Goal: Information Seeking & Learning: Learn about a topic

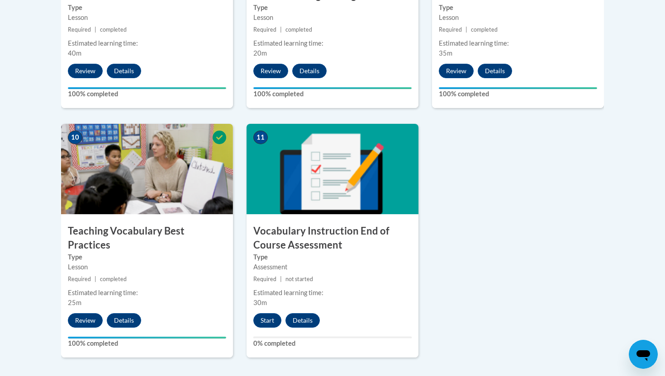
scroll to position [1154, 0]
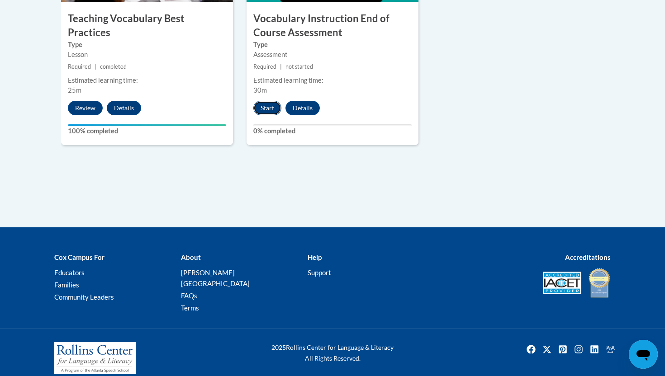
click at [273, 105] on button "Start" at bounding box center [267, 108] width 28 height 14
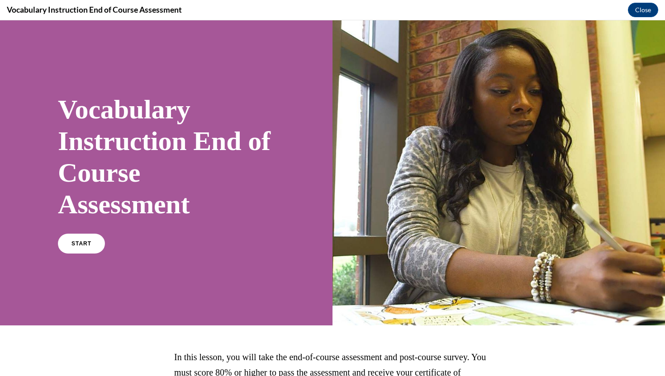
scroll to position [0, 0]
click at [69, 239] on link "START" at bounding box center [81, 243] width 49 height 21
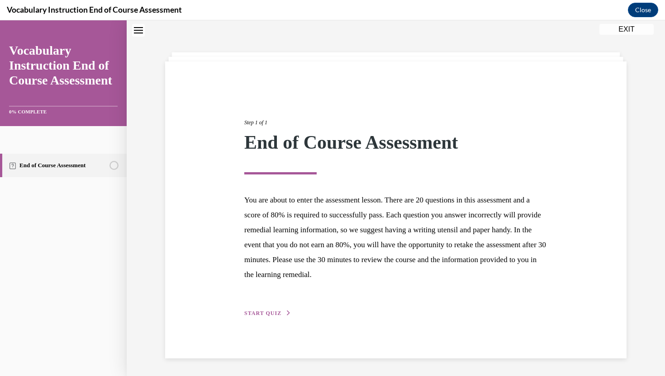
scroll to position [28, 0]
click at [268, 311] on span "START QUIZ" at bounding box center [262, 313] width 37 height 6
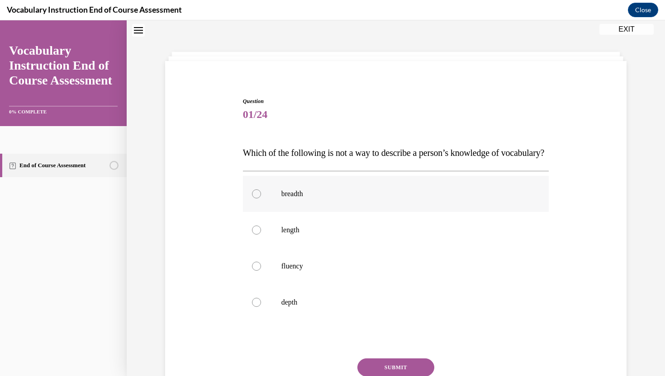
click at [311, 198] on p "breadth" at bounding box center [403, 193] width 245 height 9
click at [261, 198] on input "breadth" at bounding box center [256, 193] width 9 height 9
radio input "true"
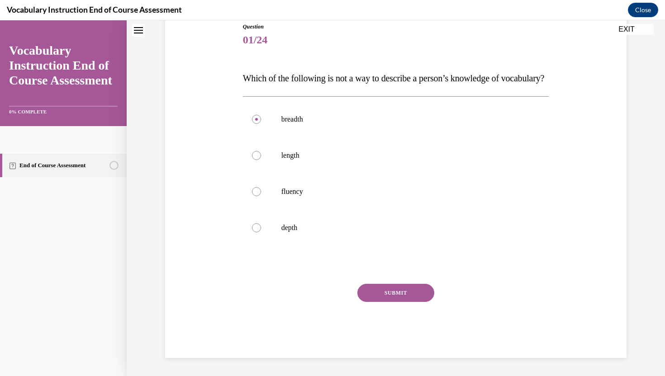
click at [386, 293] on button "SUBMIT" at bounding box center [395, 293] width 77 height 18
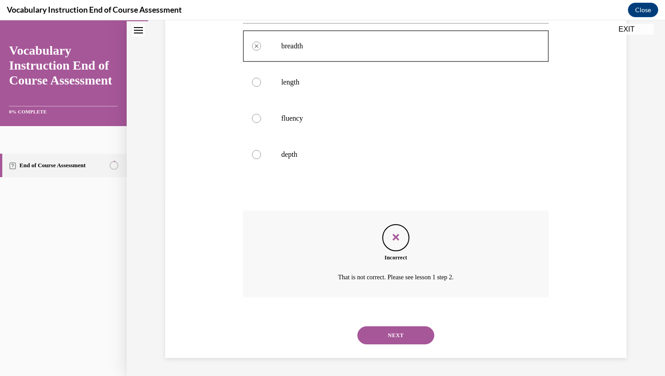
scroll to position [194, 0]
click at [379, 336] on button "NEXT" at bounding box center [395, 335] width 77 height 18
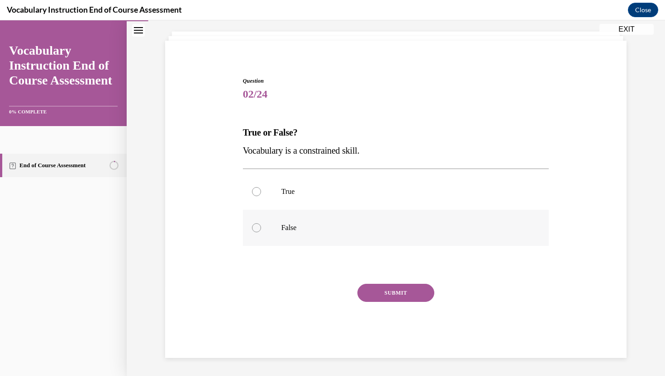
click at [351, 220] on label "False" at bounding box center [396, 228] width 306 height 36
click at [261, 223] on input "False" at bounding box center [256, 227] width 9 height 9
radio input "true"
click at [376, 285] on button "SUBMIT" at bounding box center [395, 293] width 77 height 18
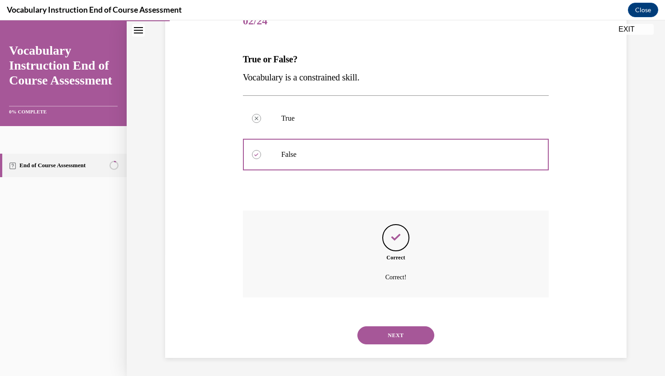
click at [386, 332] on button "NEXT" at bounding box center [395, 335] width 77 height 18
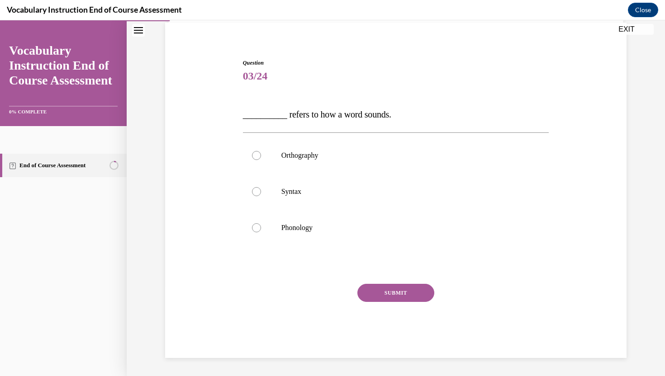
scroll to position [67, 0]
click at [330, 160] on label "Orthography" at bounding box center [396, 155] width 306 height 36
click at [261, 160] on input "Orthography" at bounding box center [256, 155] width 9 height 9
radio input "true"
click at [328, 227] on p "Phonology" at bounding box center [403, 227] width 245 height 9
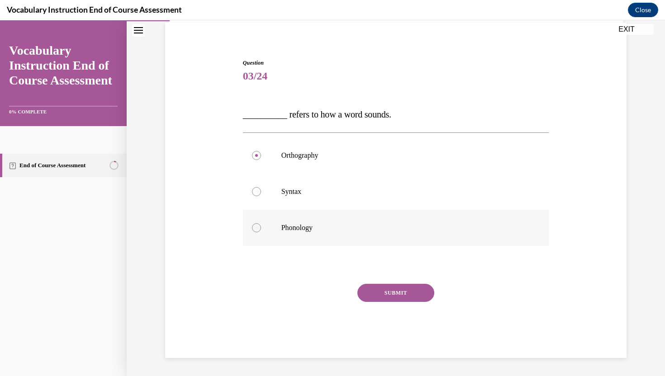
click at [261, 227] on input "Phonology" at bounding box center [256, 227] width 9 height 9
radio input "true"
click at [386, 304] on div "SUBMIT" at bounding box center [396, 306] width 306 height 45
click at [386, 299] on button "SUBMIT" at bounding box center [395, 293] width 77 height 18
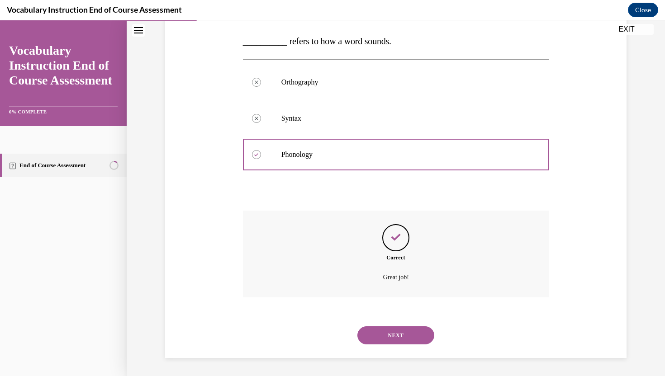
click at [392, 340] on button "NEXT" at bounding box center [395, 335] width 77 height 18
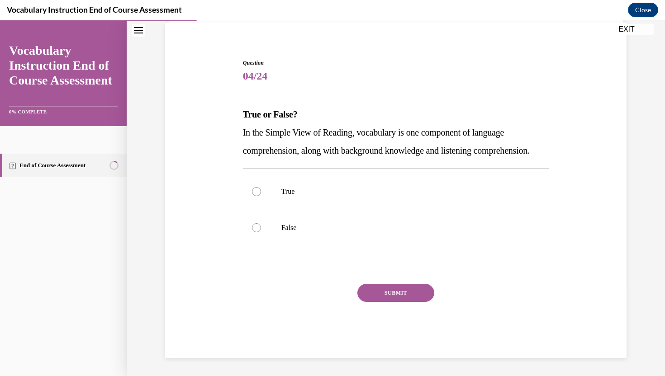
scroll to position [85, 0]
click at [318, 201] on label "True" at bounding box center [396, 192] width 306 height 36
click at [261, 196] on input "True" at bounding box center [256, 191] width 9 height 9
radio input "true"
click at [372, 291] on button "SUBMIT" at bounding box center [395, 293] width 77 height 18
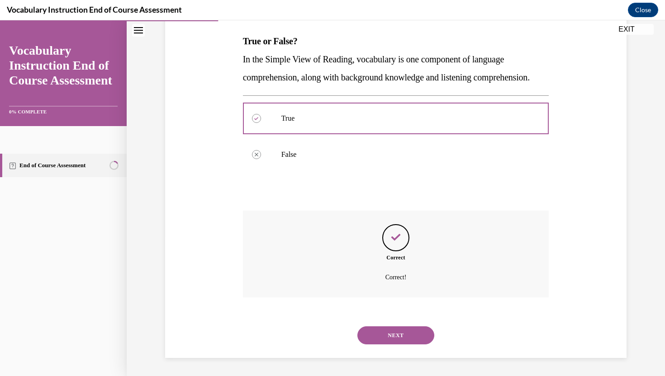
click at [378, 339] on button "NEXT" at bounding box center [395, 335] width 77 height 18
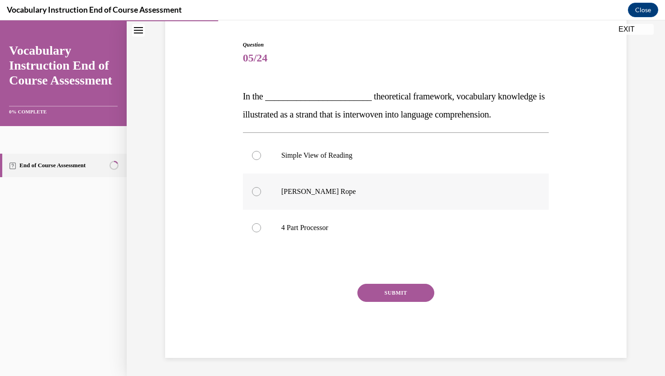
click at [326, 196] on p "[PERSON_NAME] Rope" at bounding box center [403, 191] width 245 height 9
click at [261, 196] on input "[PERSON_NAME] Rope" at bounding box center [256, 191] width 9 height 9
radio input "true"
click at [368, 293] on button "SUBMIT" at bounding box center [395, 293] width 77 height 18
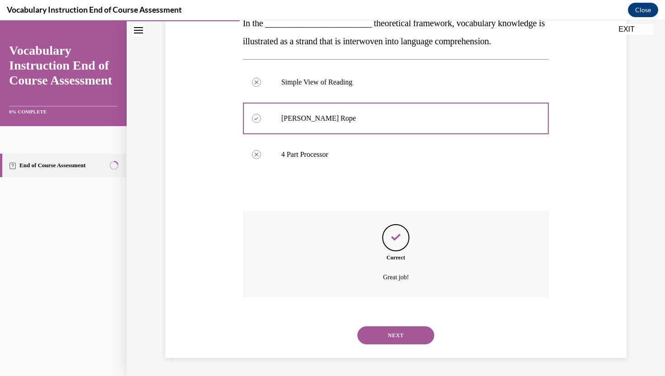
click at [375, 332] on button "NEXT" at bounding box center [395, 335] width 77 height 18
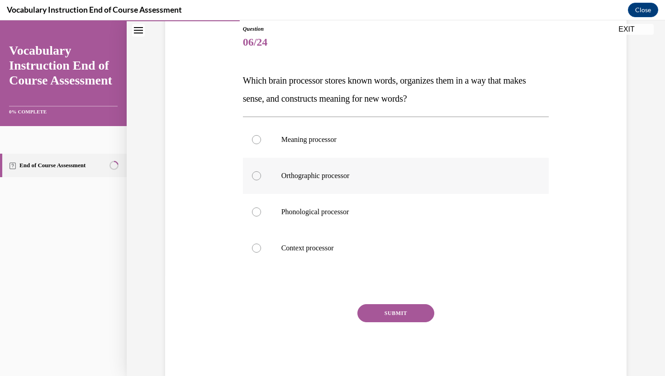
click at [290, 184] on label "Orthographic processor" at bounding box center [396, 176] width 306 height 36
click at [261, 180] on input "Orthographic processor" at bounding box center [256, 175] width 9 height 9
radio input "true"
click at [384, 312] on button "SUBMIT" at bounding box center [395, 313] width 77 height 18
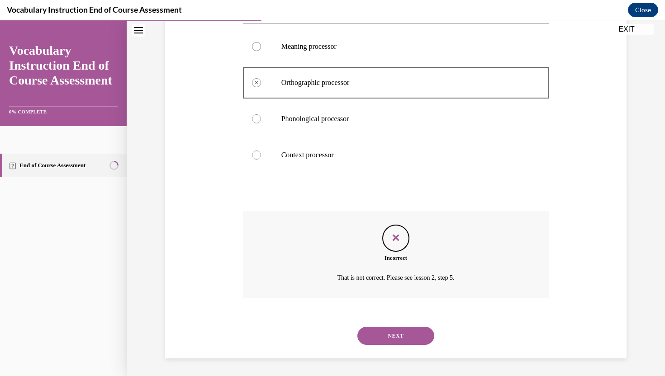
scroll to position [194, 0]
click at [394, 341] on button "NEXT" at bounding box center [395, 335] width 77 height 18
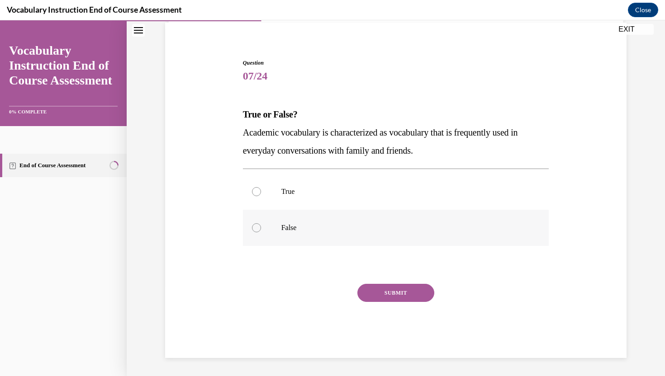
click at [348, 233] on label "False" at bounding box center [396, 228] width 306 height 36
click at [261, 232] on input "False" at bounding box center [256, 227] width 9 height 9
radio input "true"
click at [379, 288] on button "SUBMIT" at bounding box center [395, 293] width 77 height 18
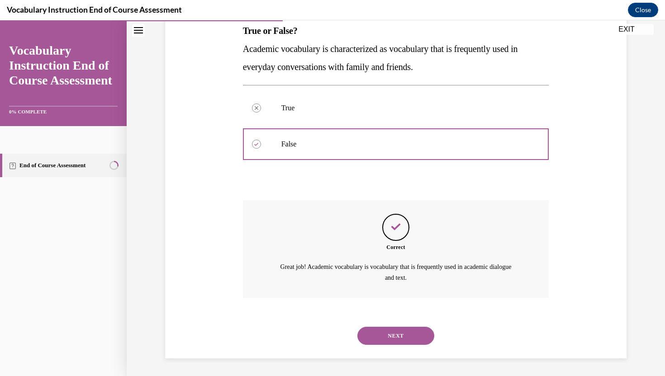
click at [372, 342] on button "NEXT" at bounding box center [395, 336] width 77 height 18
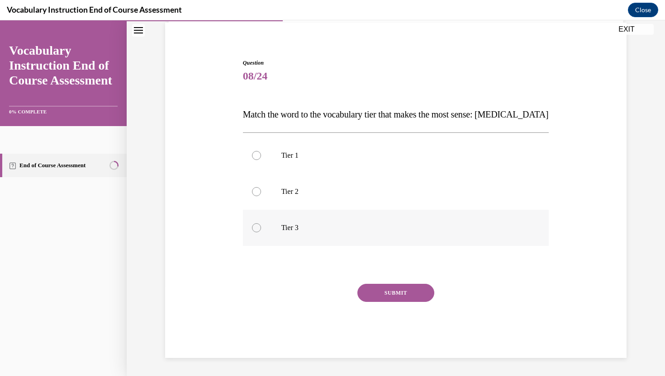
click at [320, 227] on p "Tier 3" at bounding box center [403, 227] width 245 height 9
click at [261, 227] on input "Tier 3" at bounding box center [256, 227] width 9 height 9
radio input "true"
click at [384, 297] on button "SUBMIT" at bounding box center [395, 293] width 77 height 18
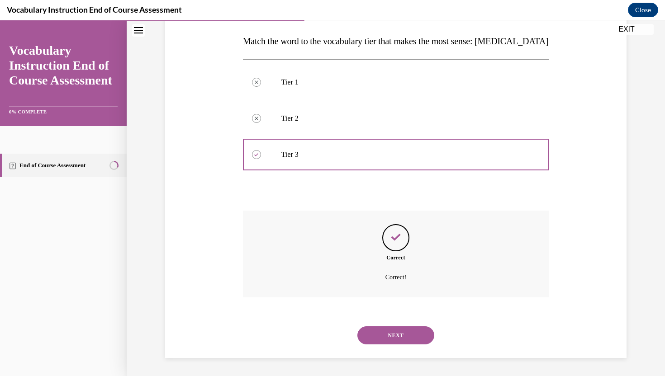
click at [379, 336] on button "NEXT" at bounding box center [395, 335] width 77 height 18
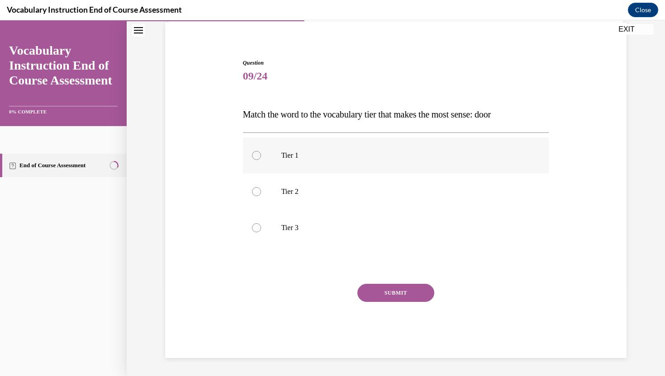
click at [346, 155] on p "Tier 1" at bounding box center [403, 155] width 245 height 9
click at [261, 155] on input "Tier 1" at bounding box center [256, 155] width 9 height 9
radio input "true"
click at [381, 289] on button "SUBMIT" at bounding box center [395, 293] width 77 height 18
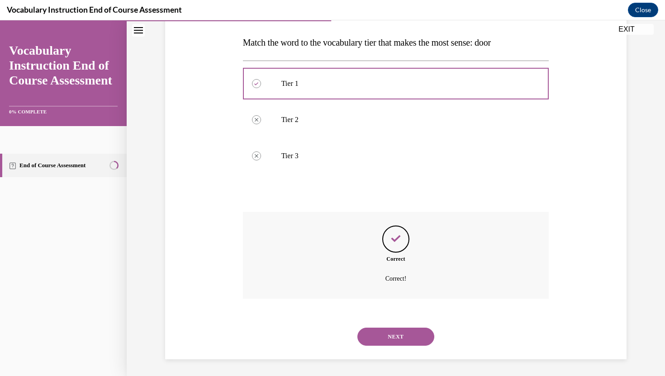
scroll to position [140, 0]
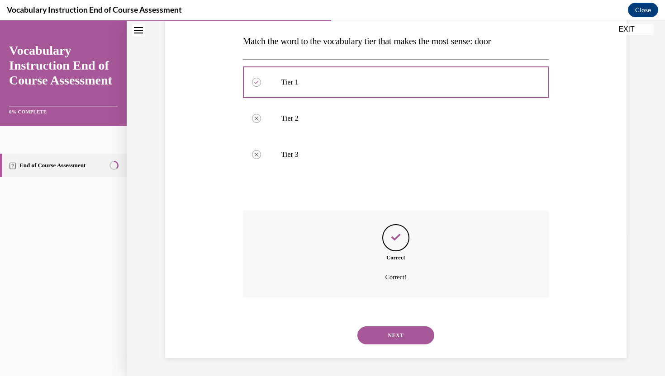
click at [390, 347] on div "NEXT" at bounding box center [396, 335] width 306 height 36
click at [390, 339] on button "NEXT" at bounding box center [395, 335] width 77 height 18
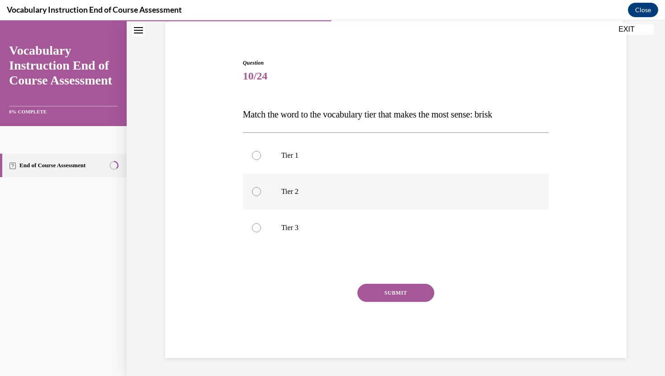
click at [337, 191] on p "Tier 2" at bounding box center [403, 191] width 245 height 9
click at [261, 191] on input "Tier 2" at bounding box center [256, 191] width 9 height 9
radio input "true"
click at [368, 290] on button "SUBMIT" at bounding box center [395, 293] width 77 height 18
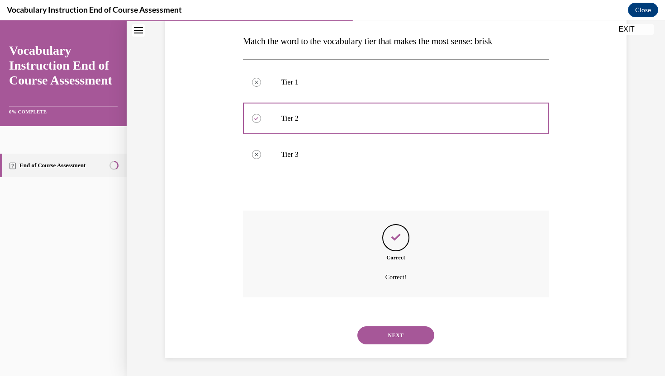
click at [381, 329] on button "NEXT" at bounding box center [395, 335] width 77 height 18
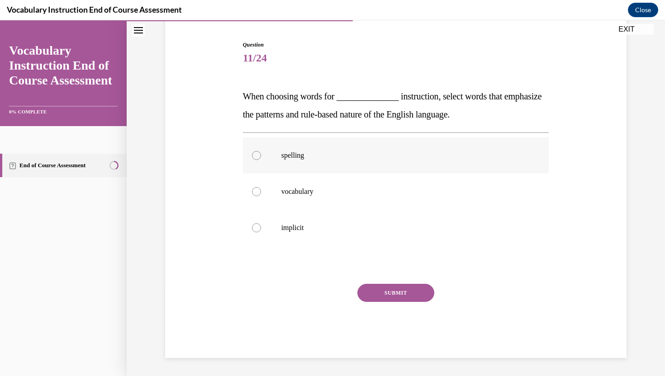
click at [336, 163] on label "spelling" at bounding box center [396, 155] width 306 height 36
click at [261, 160] on input "spelling" at bounding box center [256, 155] width 9 height 9
radio input "true"
click at [389, 297] on button "SUBMIT" at bounding box center [395, 293] width 77 height 18
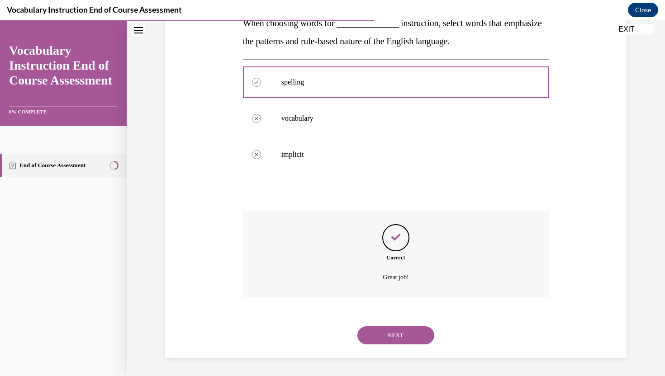
click at [402, 334] on button "NEXT" at bounding box center [395, 335] width 77 height 18
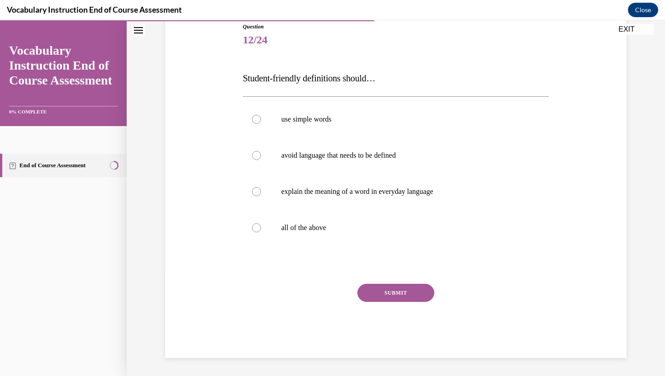
scroll to position [100, 0]
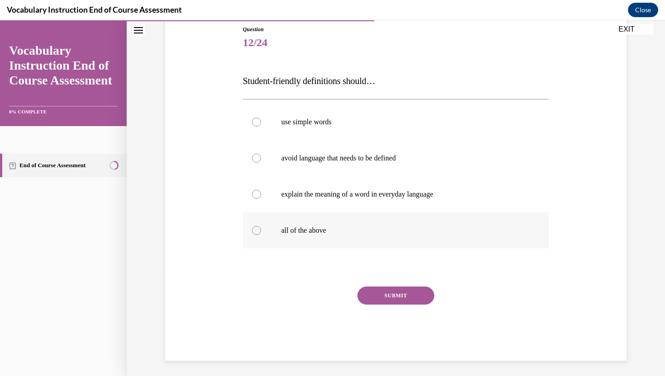
click at [333, 223] on label "all of the above" at bounding box center [396, 230] width 306 height 36
click at [261, 226] on input "all of the above" at bounding box center [256, 230] width 9 height 9
radio input "true"
click at [384, 297] on button "SUBMIT" at bounding box center [395, 296] width 77 height 18
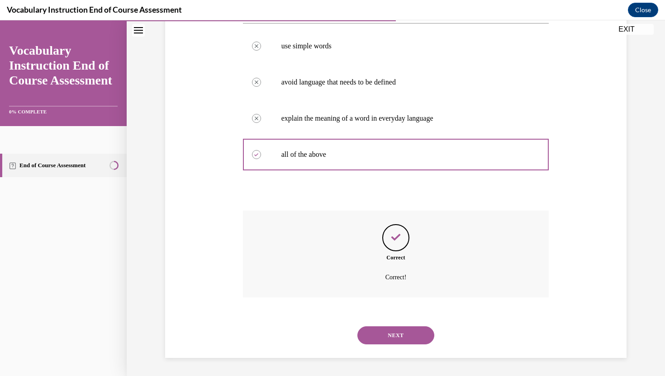
click at [392, 332] on button "NEXT" at bounding box center [395, 335] width 77 height 18
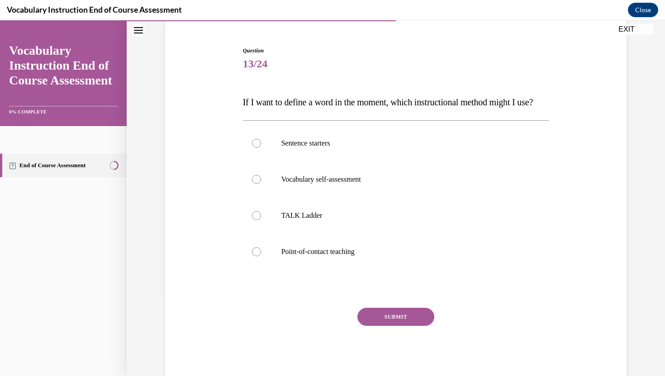
scroll to position [77, 0]
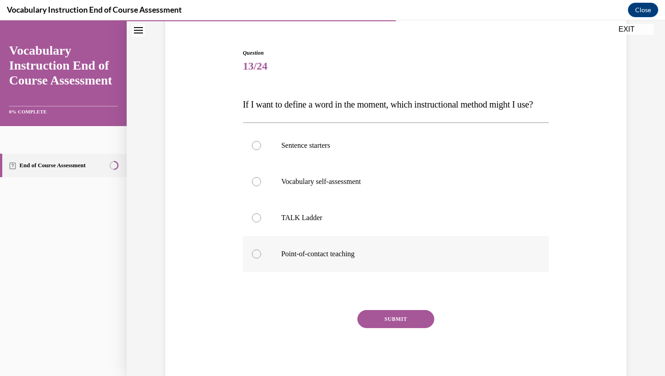
click at [364, 264] on label "Point-of-contact teaching" at bounding box center [396, 254] width 306 height 36
click at [261, 259] on input "Point-of-contact teaching" at bounding box center [256, 254] width 9 height 9
radio input "true"
click at [375, 328] on button "SUBMIT" at bounding box center [395, 319] width 77 height 18
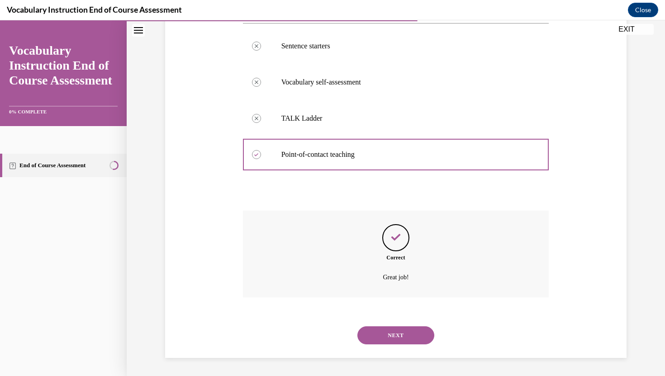
scroll to position [194, 0]
click at [376, 333] on button "NEXT" at bounding box center [395, 335] width 77 height 18
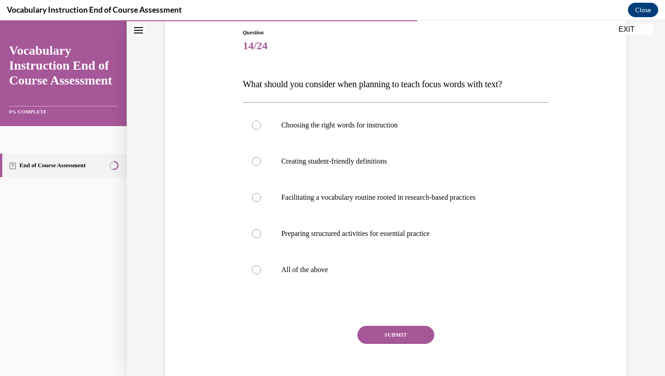
scroll to position [99, 0]
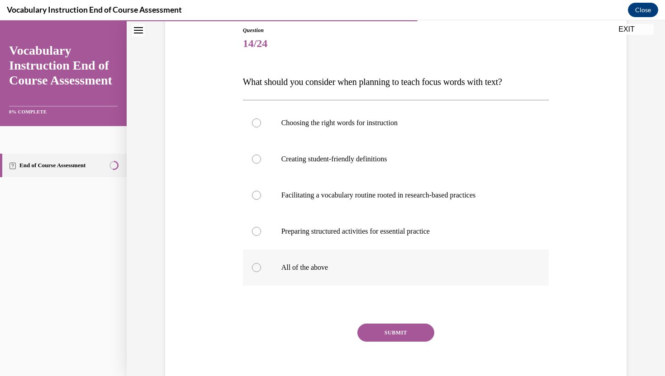
click at [302, 274] on label "All of the above" at bounding box center [396, 268] width 306 height 36
click at [261, 272] on input "All of the above" at bounding box center [256, 267] width 9 height 9
radio input "true"
click at [371, 342] on div "SUBMIT" at bounding box center [396, 346] width 306 height 45
click at [372, 338] on button "SUBMIT" at bounding box center [395, 333] width 77 height 18
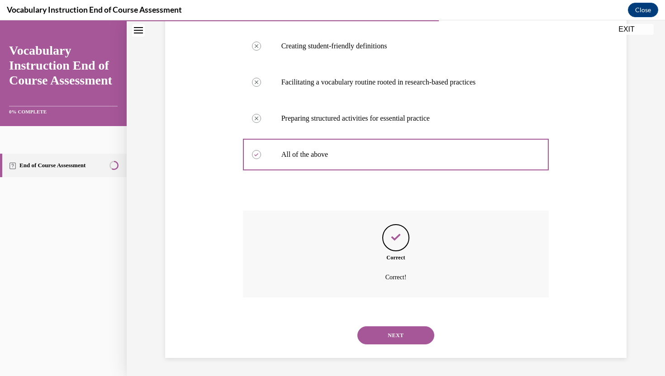
click at [372, 340] on button "NEXT" at bounding box center [395, 335] width 77 height 18
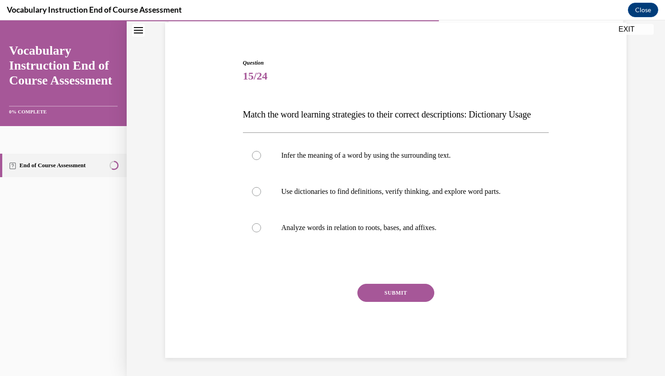
scroll to position [85, 0]
click at [270, 194] on label "Use dictionaries to find definitions, verify thinking, and explore word parts." at bounding box center [396, 192] width 306 height 36
click at [261, 194] on input "Use dictionaries to find definitions, verify thinking, and explore word parts." at bounding box center [256, 191] width 9 height 9
radio input "true"
click at [385, 295] on button "SUBMIT" at bounding box center [395, 293] width 77 height 18
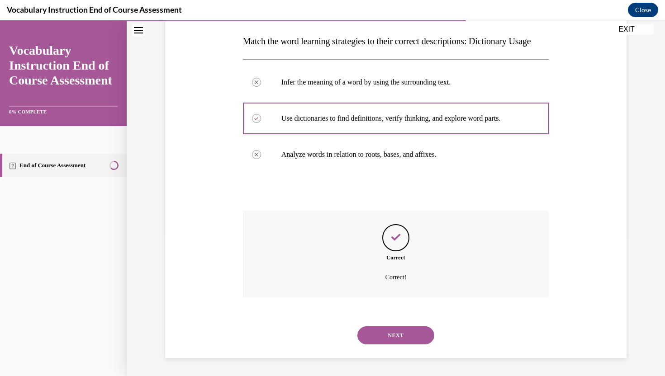
scroll to position [158, 0]
click at [395, 334] on button "NEXT" at bounding box center [395, 335] width 77 height 18
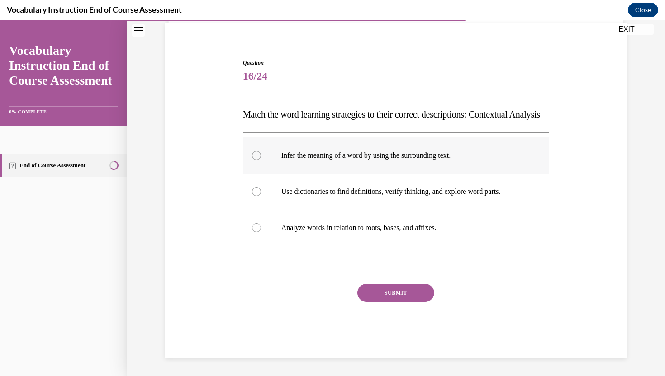
click at [366, 163] on label "Infer the meaning of a word by using the surrounding text." at bounding box center [396, 155] width 306 height 36
click at [261, 160] on input "Infer the meaning of a word by using the surrounding text." at bounding box center [256, 155] width 9 height 9
radio input "true"
click at [396, 293] on button "SUBMIT" at bounding box center [395, 293] width 77 height 18
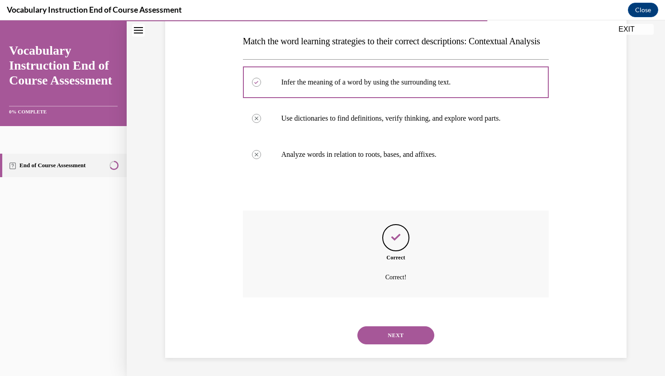
click at [396, 343] on button "NEXT" at bounding box center [395, 335] width 77 height 18
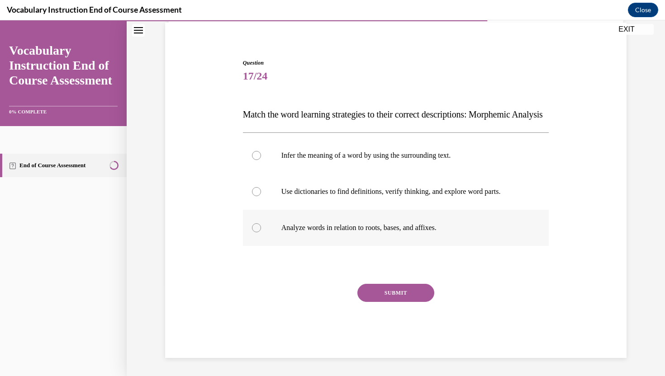
click at [378, 236] on label "Analyze words in relation to roots, bases, and affixes." at bounding box center [396, 228] width 306 height 36
click at [261, 232] on input "Analyze words in relation to roots, bases, and affixes." at bounding box center [256, 227] width 9 height 9
radio input "true"
click at [390, 288] on button "SUBMIT" at bounding box center [395, 293] width 77 height 18
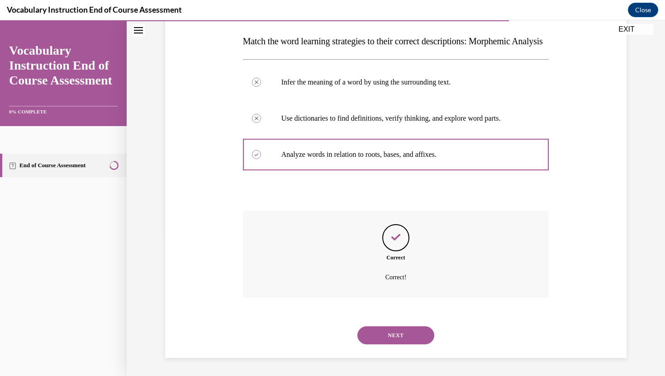
click at [381, 338] on button "NEXT" at bounding box center [395, 335] width 77 height 18
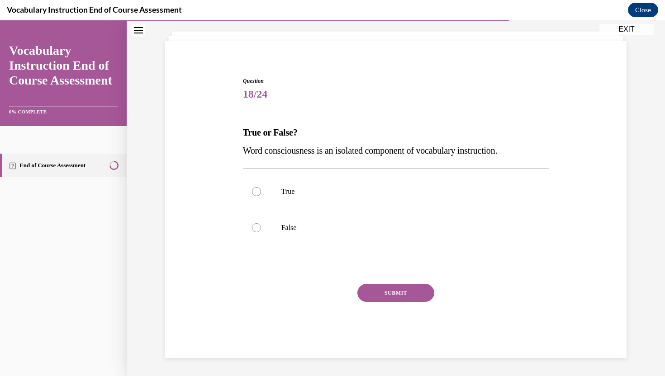
scroll to position [49, 0]
click at [334, 189] on p "True" at bounding box center [403, 191] width 245 height 9
click at [261, 189] on input "True" at bounding box center [256, 191] width 9 height 9
radio input "true"
click at [371, 288] on button "SUBMIT" at bounding box center [395, 293] width 77 height 18
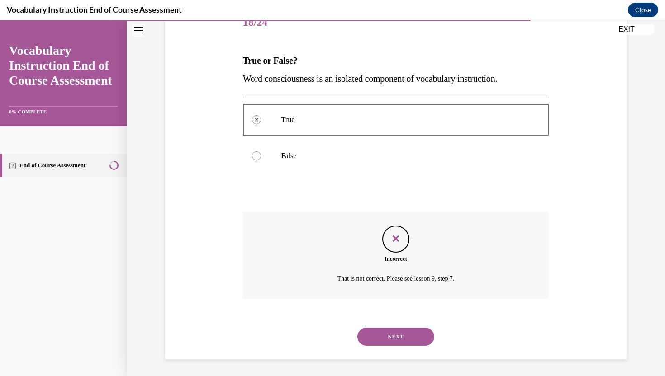
scroll to position [122, 0]
click at [391, 345] on div "NEXT" at bounding box center [396, 335] width 306 height 36
click at [385, 334] on button "NEXT" at bounding box center [395, 335] width 77 height 18
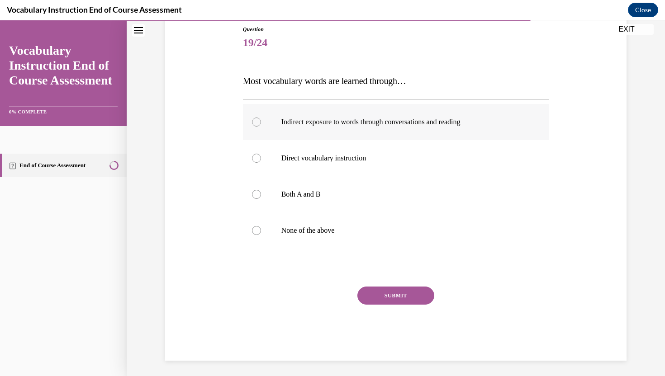
click at [379, 127] on label "Indirect exposure to words through conversations and reading" at bounding box center [396, 122] width 306 height 36
click at [261, 127] on input "Indirect exposure to words through conversations and reading" at bounding box center [256, 122] width 9 height 9
radio input "true"
click at [406, 289] on button "SUBMIT" at bounding box center [395, 296] width 77 height 18
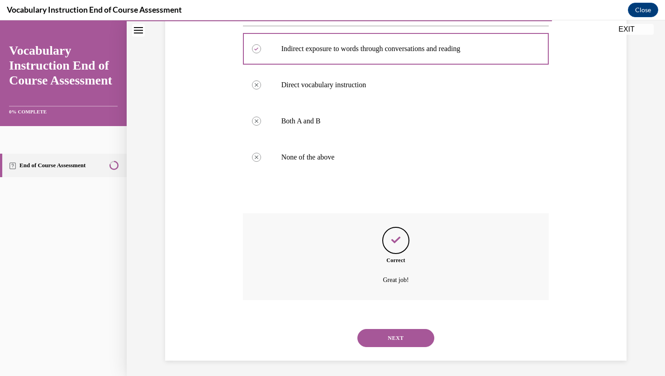
scroll to position [176, 0]
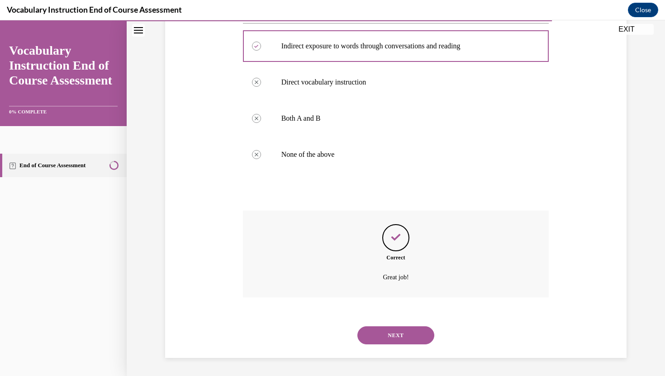
click at [397, 340] on button "NEXT" at bounding box center [395, 335] width 77 height 18
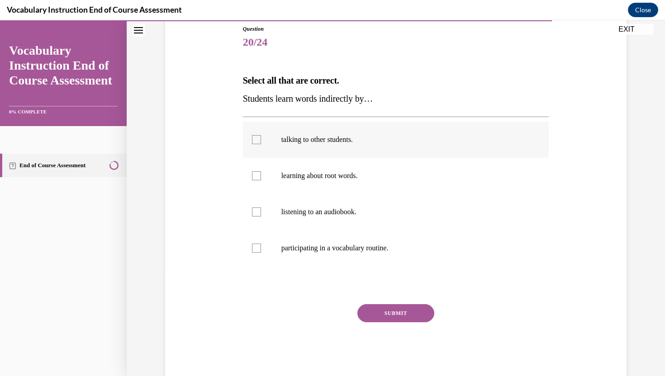
click at [325, 130] on label "talking to other students." at bounding box center [396, 140] width 306 height 36
click at [261, 135] on input "talking to other students." at bounding box center [256, 139] width 9 height 9
checkbox input "true"
click at [391, 211] on p "listening to an audiobook." at bounding box center [403, 212] width 245 height 9
click at [261, 211] on input "listening to an audiobook." at bounding box center [256, 212] width 9 height 9
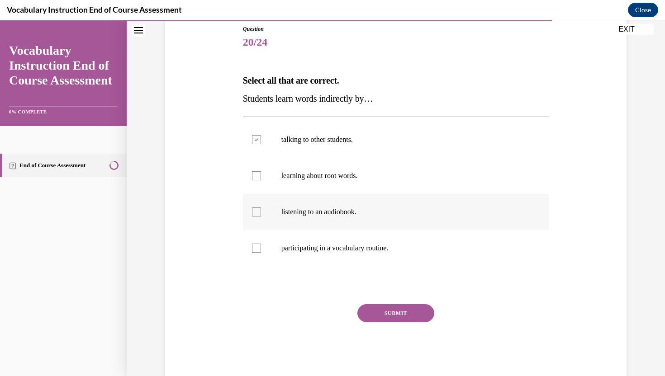
checkbox input "true"
click at [415, 169] on label "learning about root words." at bounding box center [396, 176] width 306 height 36
click at [261, 171] on input "learning about root words." at bounding box center [256, 175] width 9 height 9
checkbox input "true"
click at [415, 304] on button "SUBMIT" at bounding box center [395, 313] width 77 height 18
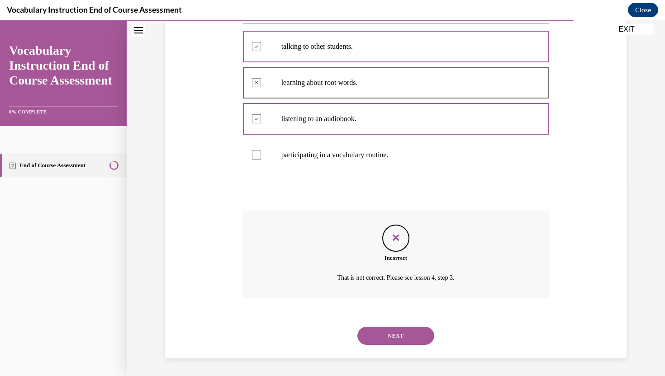
scroll to position [194, 0]
click at [401, 331] on button "NEXT" at bounding box center [395, 335] width 77 height 18
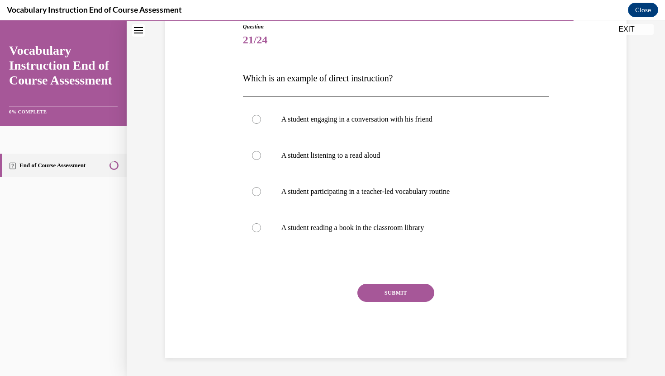
scroll to position [100, 0]
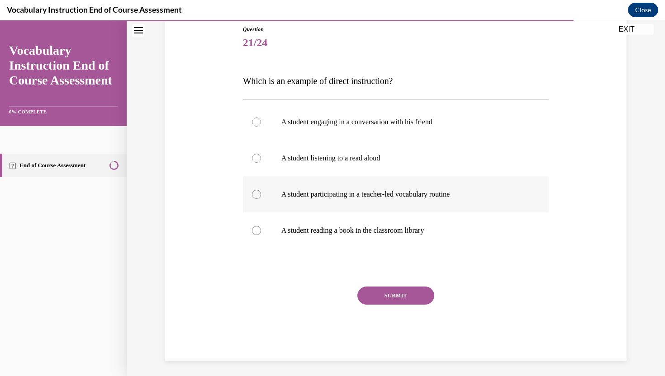
click at [384, 204] on label "A student participating in a teacher-led vocabulary routine" at bounding box center [396, 194] width 306 height 36
click at [261, 199] on input "A student participating in a teacher-led vocabulary routine" at bounding box center [256, 194] width 9 height 9
radio input "true"
click at [395, 291] on button "SUBMIT" at bounding box center [395, 296] width 77 height 18
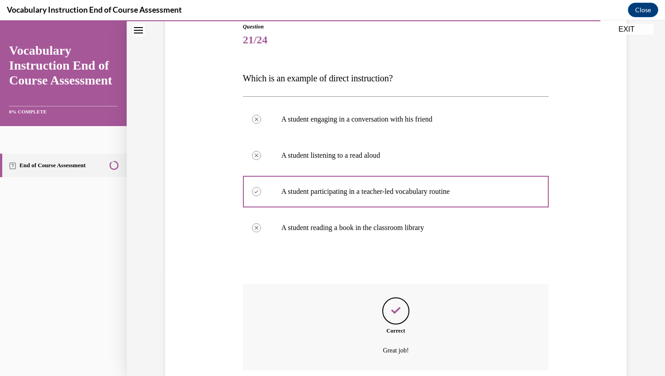
scroll to position [176, 0]
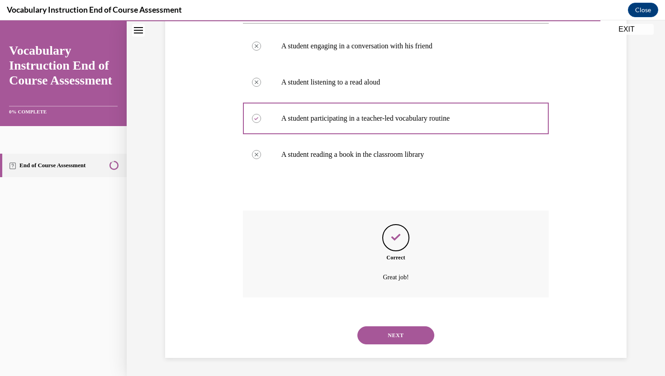
click at [398, 335] on button "NEXT" at bounding box center [395, 335] width 77 height 18
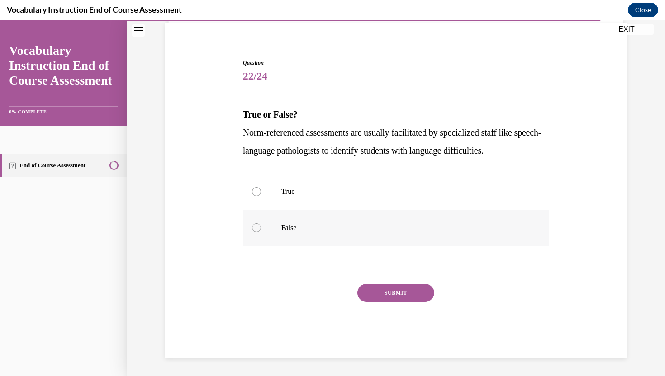
click at [379, 214] on label "False" at bounding box center [396, 228] width 306 height 36
click at [261, 223] on input "False" at bounding box center [256, 227] width 9 height 9
radio input "true"
click at [379, 291] on button "SUBMIT" at bounding box center [395, 293] width 77 height 18
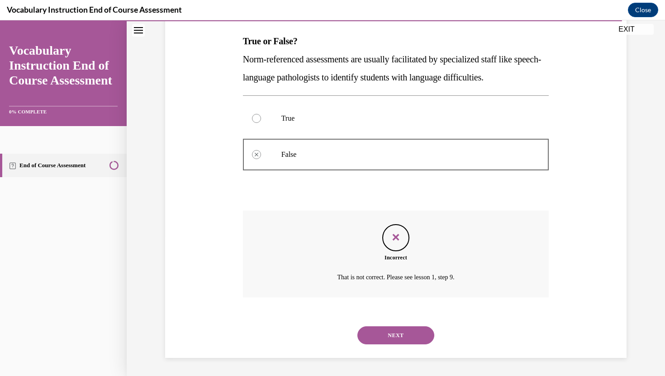
click at [396, 339] on button "NEXT" at bounding box center [395, 335] width 77 height 18
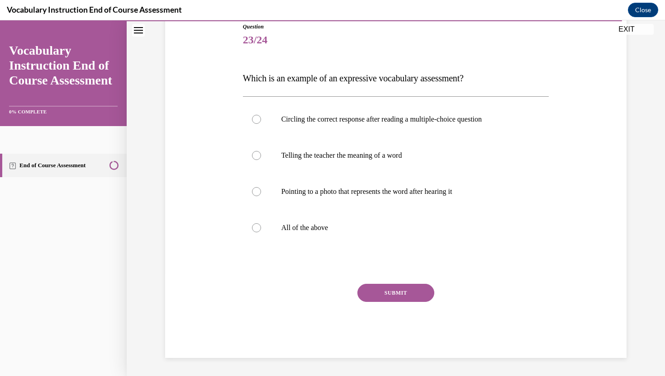
scroll to position [100, 0]
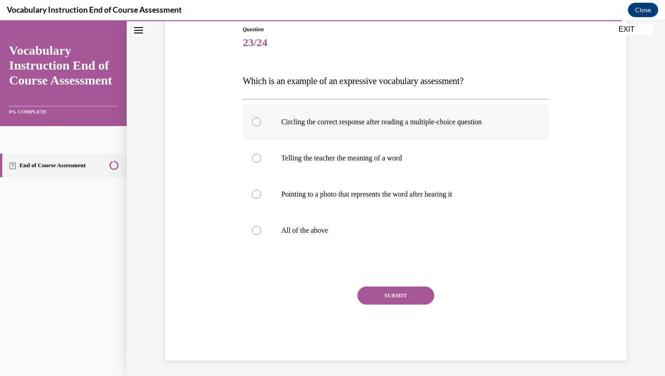
click at [337, 119] on p "Circling the correct response after reading a multiple-choice question" at bounding box center [403, 122] width 245 height 9
click at [261, 119] on input "Circling the correct response after reading a multiple-choice question" at bounding box center [256, 122] width 9 height 9
radio input "true"
click at [384, 302] on button "SUBMIT" at bounding box center [395, 296] width 77 height 18
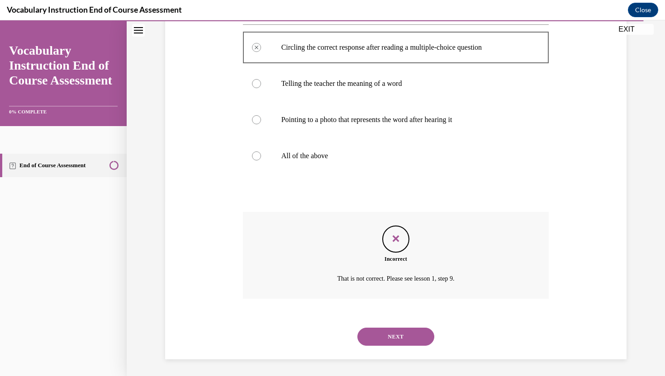
scroll to position [176, 0]
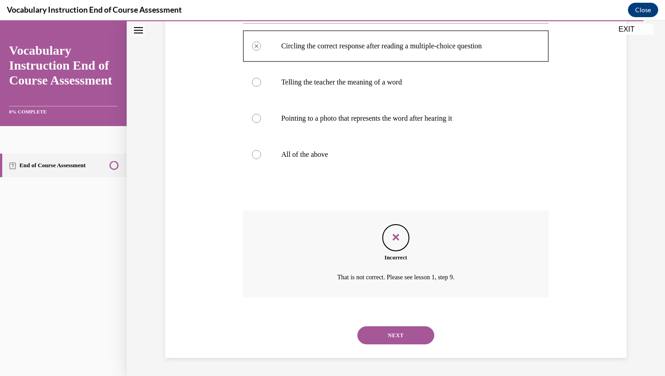
click at [384, 330] on button "NEXT" at bounding box center [395, 335] width 77 height 18
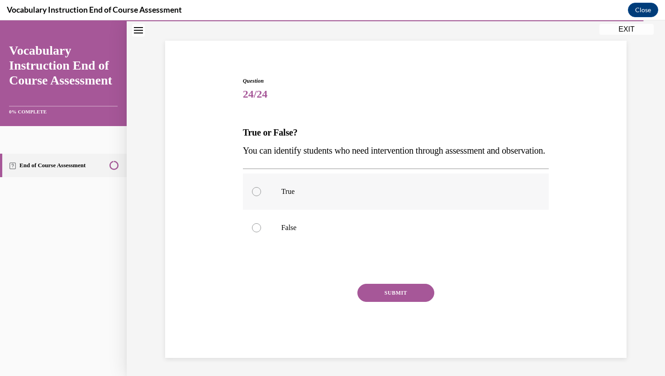
click at [330, 203] on label "True" at bounding box center [396, 192] width 306 height 36
click at [261, 196] on input "True" at bounding box center [256, 191] width 9 height 9
radio input "true"
click at [372, 298] on button "SUBMIT" at bounding box center [395, 293] width 77 height 18
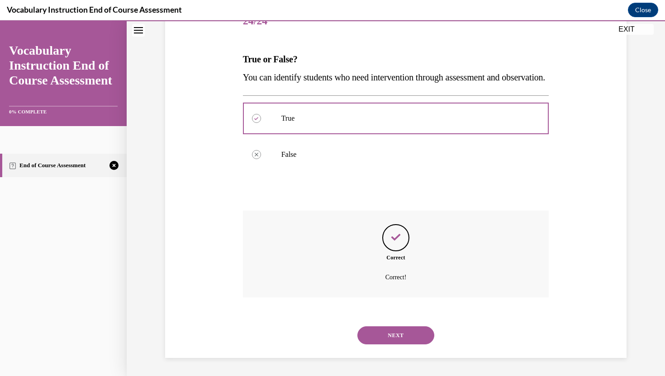
click at [381, 332] on button "NEXT" at bounding box center [395, 335] width 77 height 18
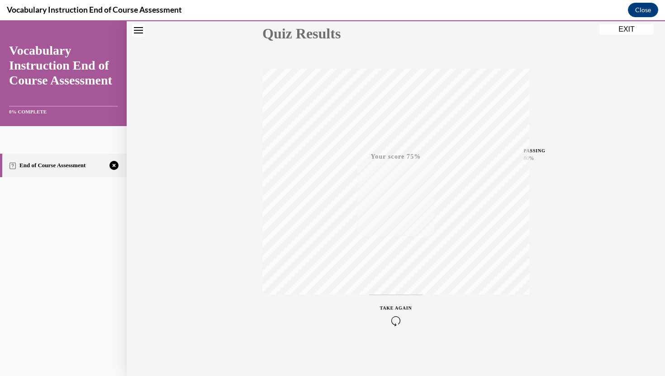
click at [397, 317] on icon "button" at bounding box center [396, 321] width 32 height 10
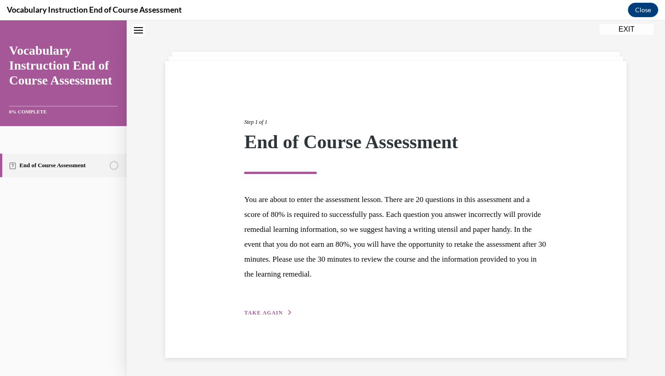
scroll to position [28, 0]
click at [267, 316] on button "TAKE AGAIN" at bounding box center [268, 313] width 48 height 8
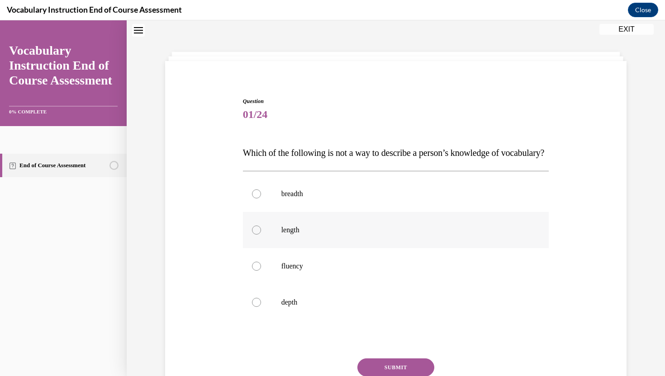
click at [279, 248] on label "length" at bounding box center [396, 230] width 306 height 36
click at [261, 235] on input "length" at bounding box center [256, 230] width 9 height 9
radio input "true"
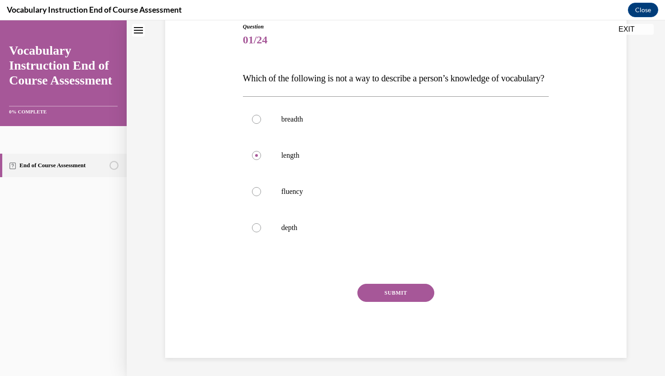
click at [384, 297] on button "SUBMIT" at bounding box center [395, 293] width 77 height 18
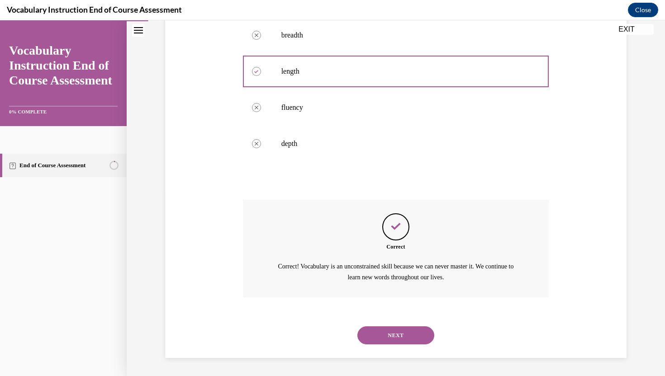
scroll to position [205, 0]
click at [384, 332] on button "NEXT" at bounding box center [395, 335] width 77 height 18
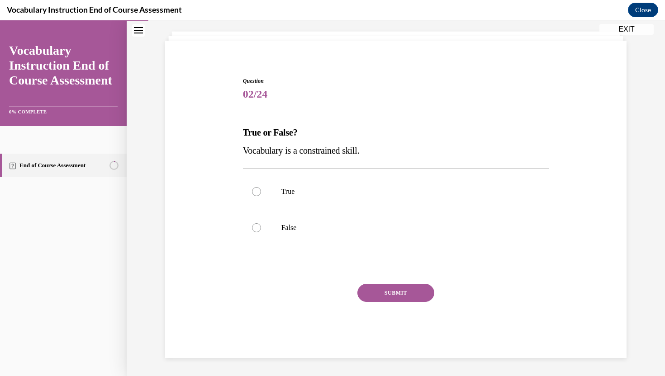
scroll to position [49, 0]
click at [324, 226] on p "False" at bounding box center [403, 227] width 245 height 9
click at [261, 226] on input "False" at bounding box center [256, 227] width 9 height 9
radio input "true"
click at [375, 292] on button "SUBMIT" at bounding box center [395, 293] width 77 height 18
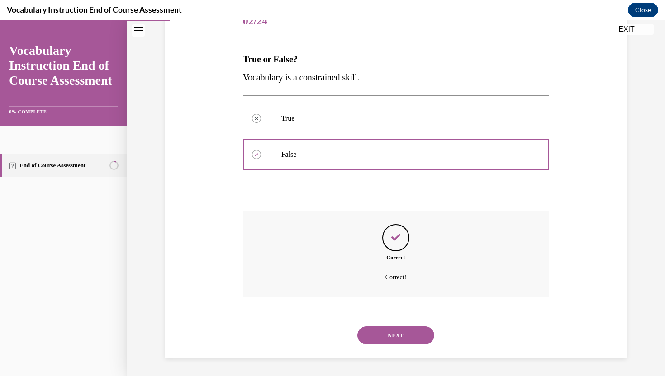
click at [378, 335] on button "NEXT" at bounding box center [395, 335] width 77 height 18
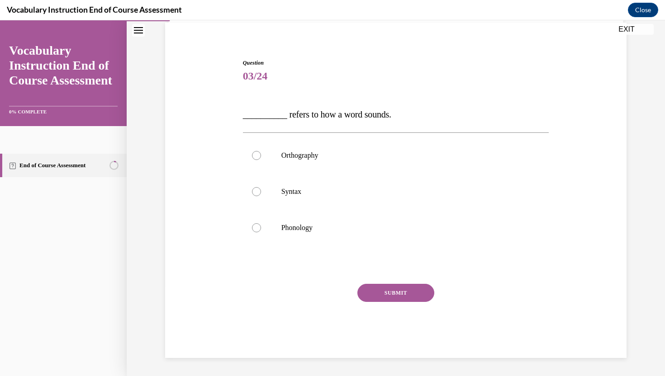
scroll to position [67, 0]
click at [300, 224] on p "Phonology" at bounding box center [403, 227] width 245 height 9
click at [261, 224] on input "Phonology" at bounding box center [256, 227] width 9 height 9
radio input "true"
click at [364, 292] on button "SUBMIT" at bounding box center [395, 293] width 77 height 18
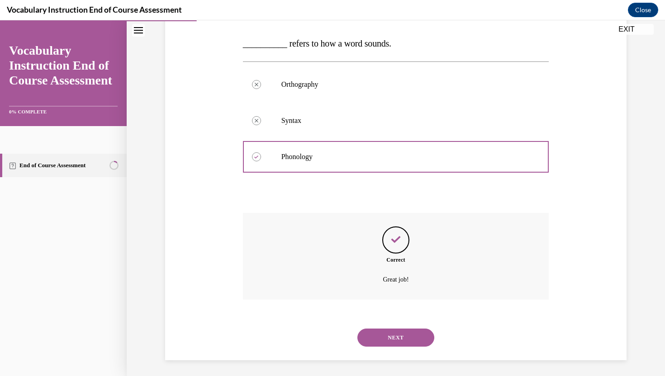
scroll to position [140, 0]
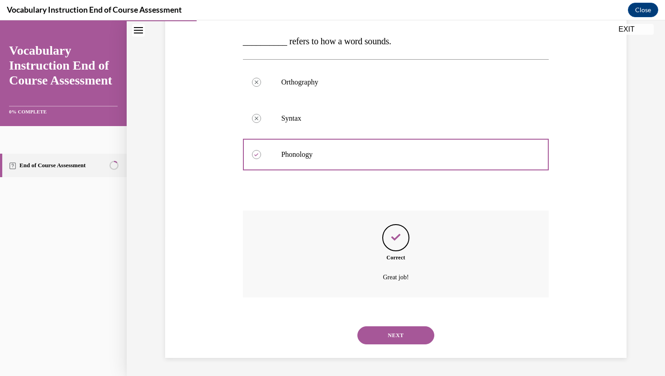
click at [378, 342] on button "NEXT" at bounding box center [395, 335] width 77 height 18
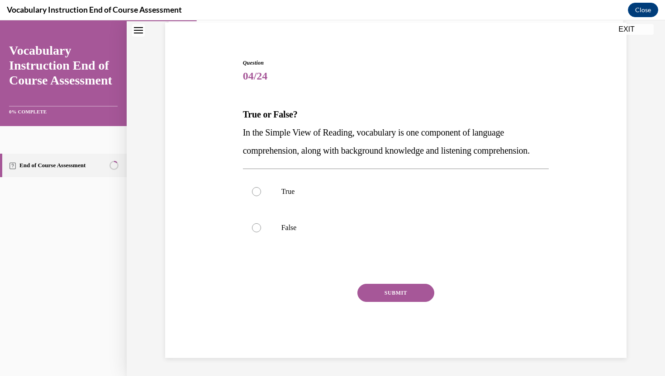
scroll to position [85, 0]
click at [357, 203] on label "True" at bounding box center [396, 192] width 306 height 36
click at [261, 196] on input "True" at bounding box center [256, 191] width 9 height 9
radio input "true"
click at [378, 293] on button "SUBMIT" at bounding box center [395, 293] width 77 height 18
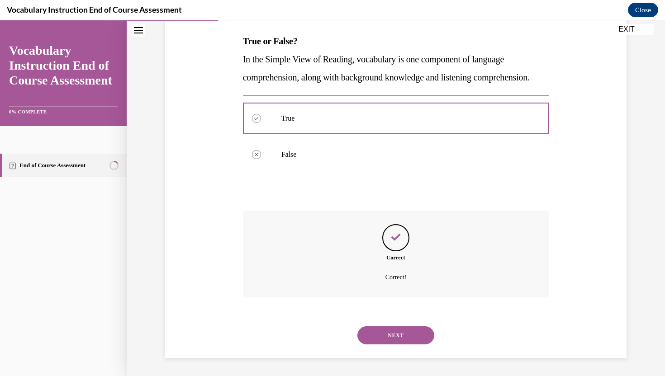
scroll to position [158, 0]
click at [380, 334] on button "NEXT" at bounding box center [395, 335] width 77 height 18
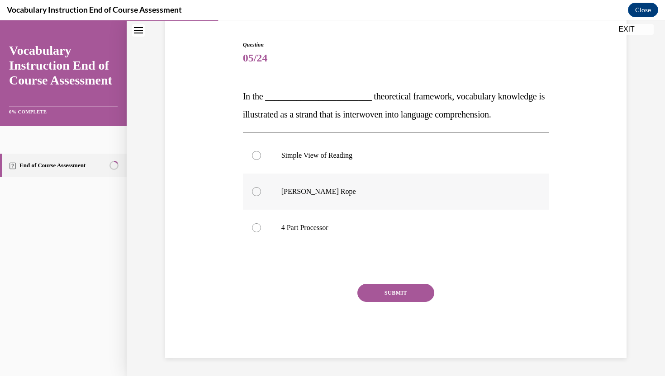
click at [386, 188] on p "[PERSON_NAME] Rope" at bounding box center [403, 191] width 245 height 9
click at [261, 188] on input "[PERSON_NAME] Rope" at bounding box center [256, 191] width 9 height 9
radio input "true"
click at [379, 296] on button "SUBMIT" at bounding box center [395, 293] width 77 height 18
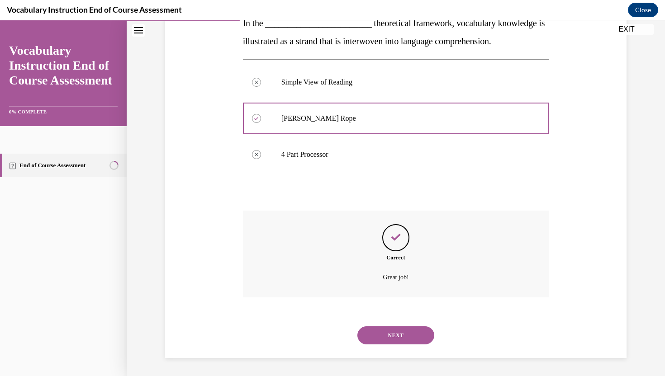
click at [382, 335] on button "NEXT" at bounding box center [395, 335] width 77 height 18
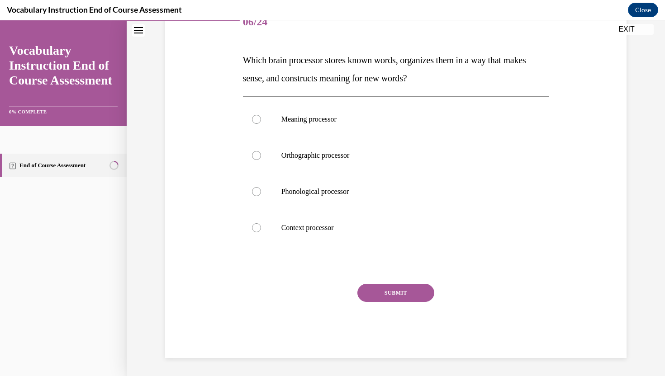
scroll to position [101, 0]
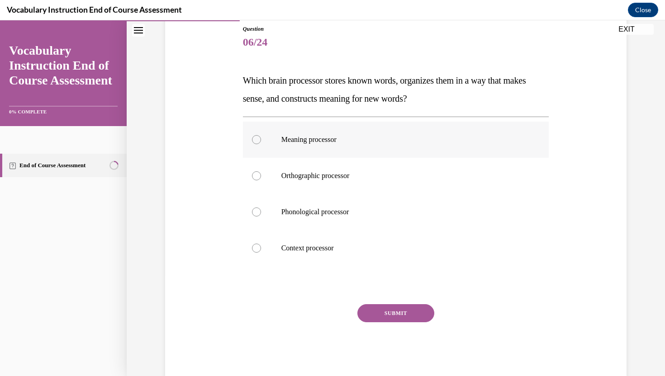
click at [295, 141] on p "Meaning processor" at bounding box center [403, 139] width 245 height 9
click at [261, 141] on input "Meaning processor" at bounding box center [256, 139] width 9 height 9
radio input "true"
click at [396, 314] on button "SUBMIT" at bounding box center [395, 313] width 77 height 18
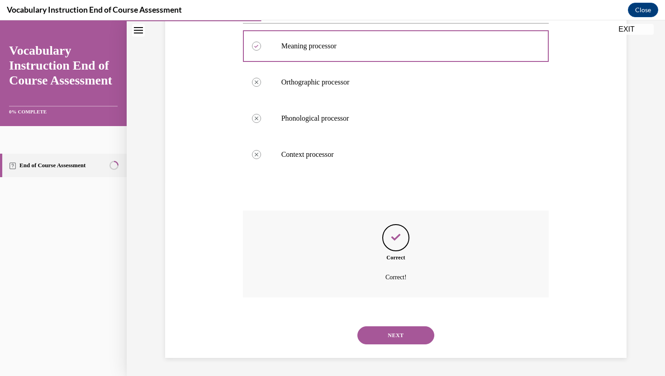
click at [388, 334] on button "NEXT" at bounding box center [395, 335] width 77 height 18
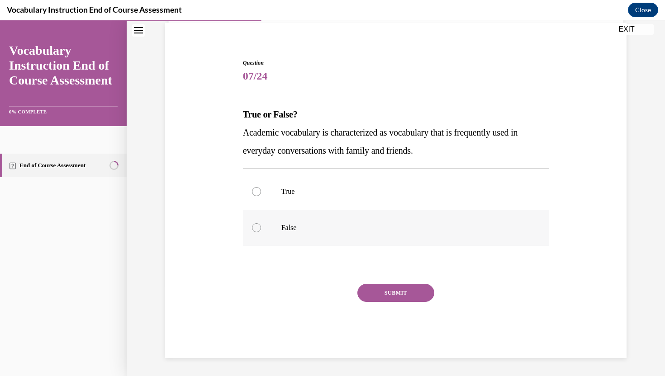
click at [337, 228] on p "False" at bounding box center [403, 227] width 245 height 9
click at [261, 228] on input "False" at bounding box center [256, 227] width 9 height 9
radio input "true"
click at [396, 296] on button "SUBMIT" at bounding box center [395, 293] width 77 height 18
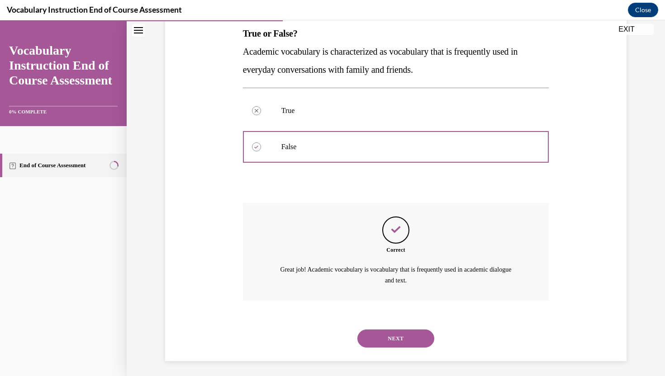
scroll to position [151, 0]
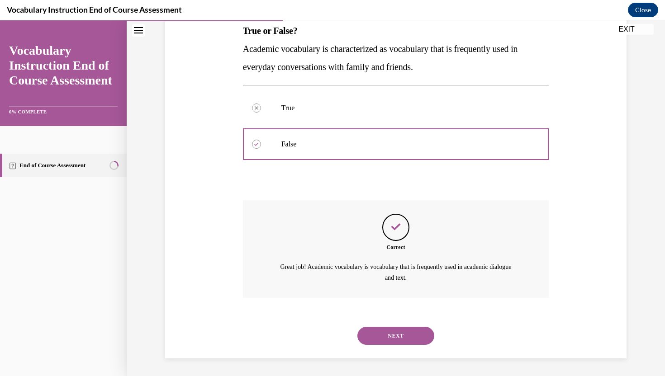
click at [385, 330] on button "NEXT" at bounding box center [395, 336] width 77 height 18
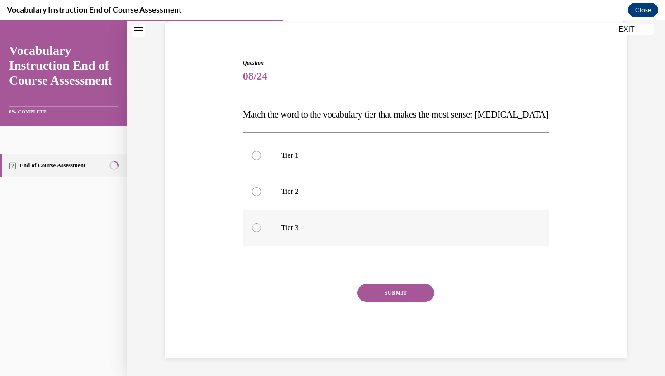
click at [348, 227] on p "Tier 3" at bounding box center [403, 227] width 245 height 9
click at [261, 227] on input "Tier 3" at bounding box center [256, 227] width 9 height 9
radio input "true"
click at [371, 292] on button "SUBMIT" at bounding box center [395, 293] width 77 height 18
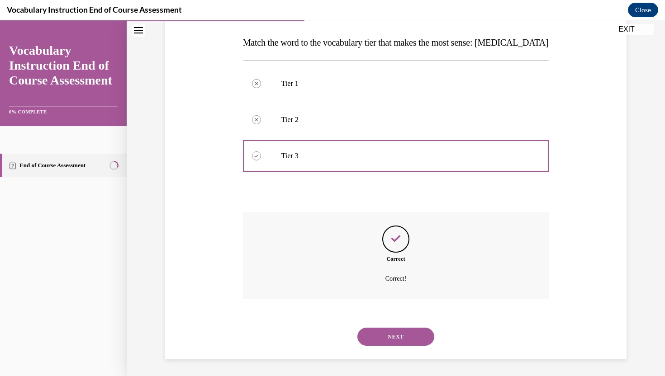
scroll to position [140, 0]
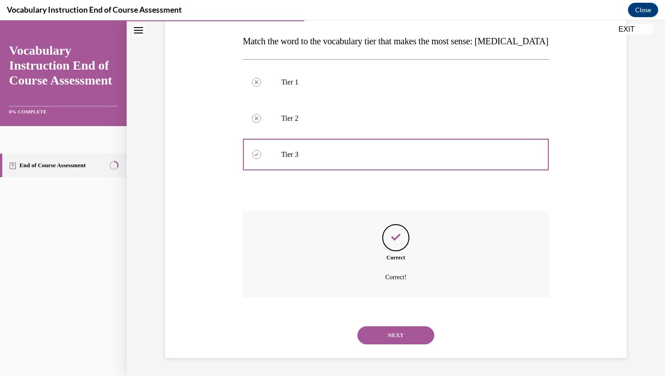
click at [374, 335] on button "NEXT" at bounding box center [395, 335] width 77 height 18
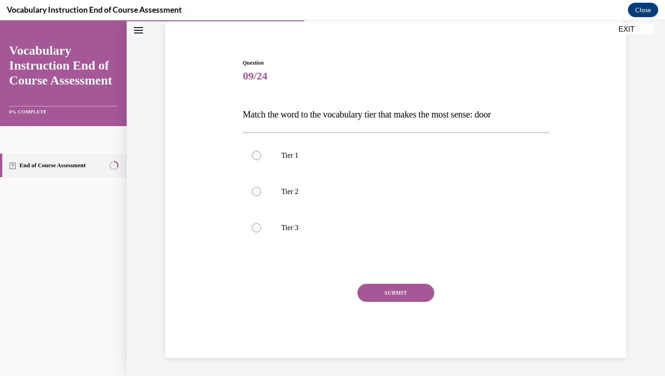
scroll to position [67, 0]
click at [346, 155] on p "Tier 1" at bounding box center [403, 155] width 245 height 9
click at [261, 155] on input "Tier 1" at bounding box center [256, 155] width 9 height 9
radio input "true"
click at [367, 291] on button "SUBMIT" at bounding box center [395, 293] width 77 height 18
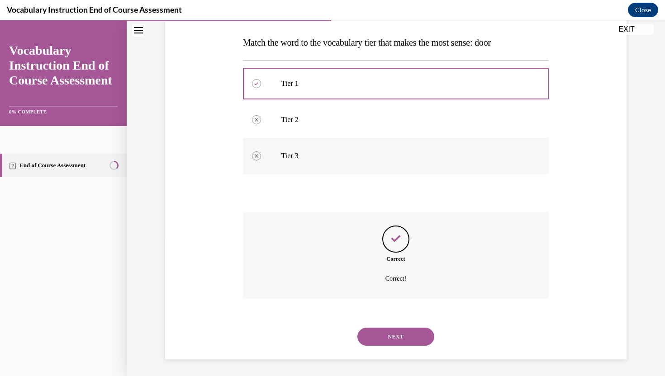
scroll to position [140, 0]
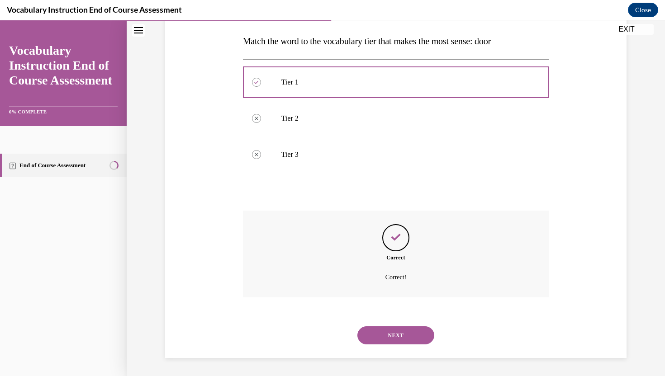
click at [396, 339] on button "NEXT" at bounding box center [395, 335] width 77 height 18
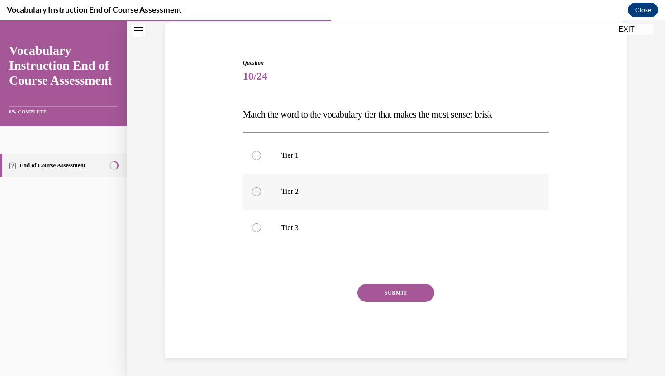
click at [363, 202] on label "Tier 2" at bounding box center [396, 192] width 306 height 36
click at [261, 196] on input "Tier 2" at bounding box center [256, 191] width 9 height 9
radio input "true"
click at [376, 296] on button "SUBMIT" at bounding box center [395, 293] width 77 height 18
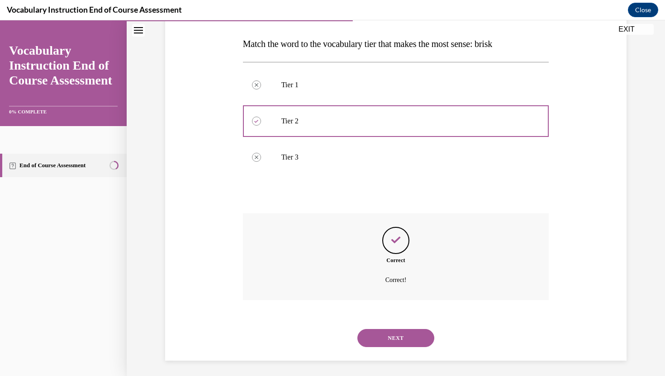
scroll to position [140, 0]
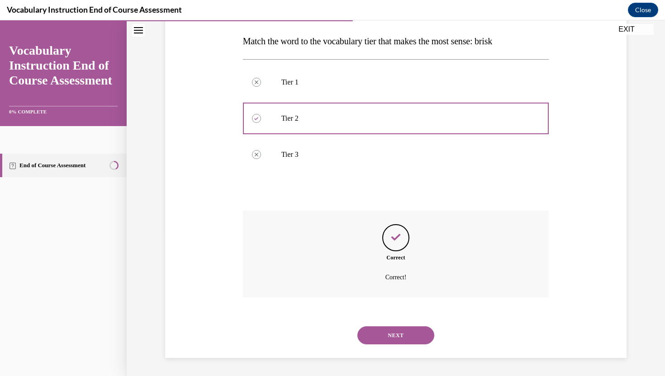
click at [386, 333] on button "NEXT" at bounding box center [395, 335] width 77 height 18
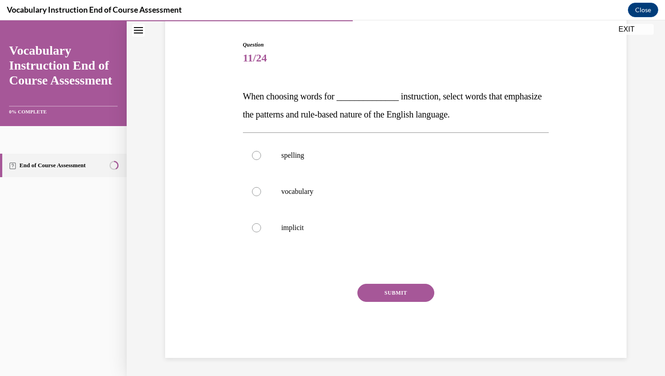
scroll to position [85, 0]
click at [344, 156] on p "spelling" at bounding box center [403, 155] width 245 height 9
click at [261, 156] on input "spelling" at bounding box center [256, 155] width 9 height 9
radio input "true"
click at [384, 295] on button "SUBMIT" at bounding box center [395, 293] width 77 height 18
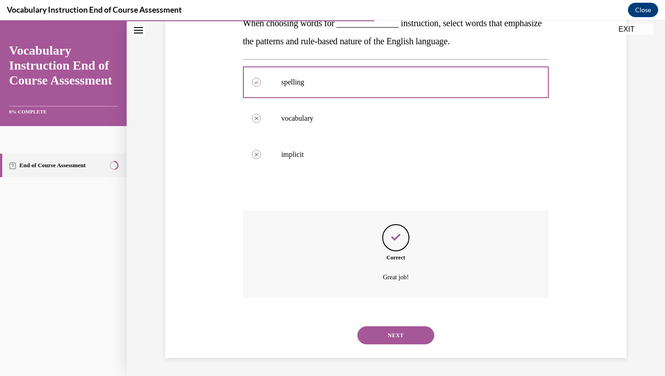
click at [391, 334] on button "NEXT" at bounding box center [395, 335] width 77 height 18
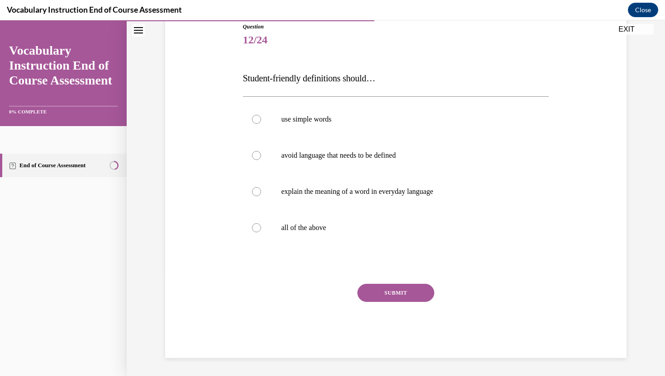
scroll to position [100, 0]
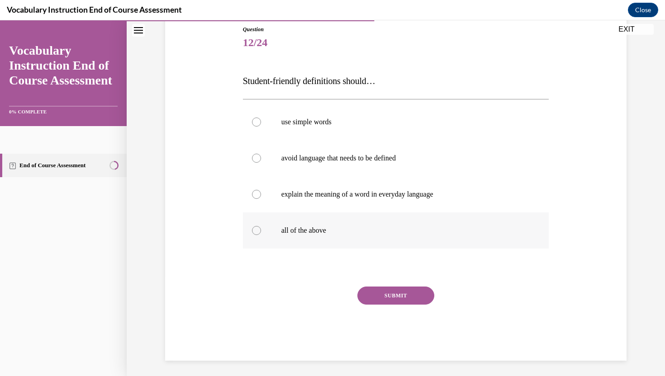
click at [354, 229] on p "all of the above" at bounding box center [403, 230] width 245 height 9
click at [261, 229] on input "all of the above" at bounding box center [256, 230] width 9 height 9
radio input "true"
click at [402, 300] on button "SUBMIT" at bounding box center [395, 296] width 77 height 18
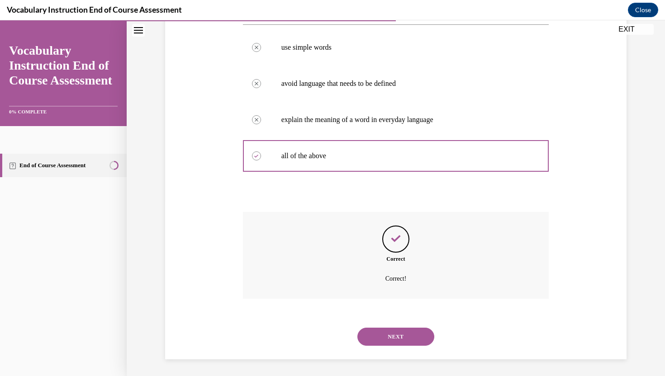
scroll to position [176, 0]
click at [397, 331] on button "NEXT" at bounding box center [395, 335] width 77 height 18
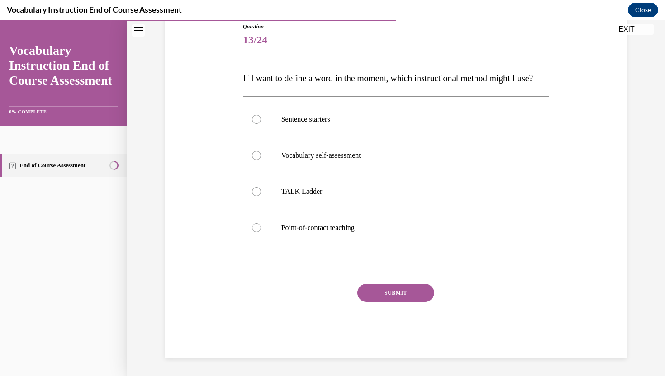
scroll to position [101, 0]
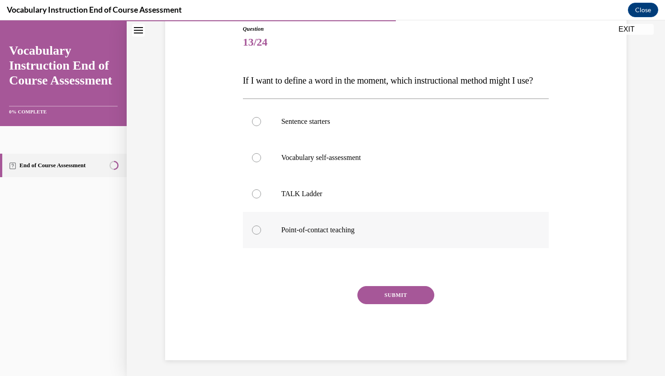
click at [283, 241] on label "Point-of-contact teaching" at bounding box center [396, 230] width 306 height 36
click at [261, 235] on input "Point-of-contact teaching" at bounding box center [256, 230] width 9 height 9
radio input "true"
click at [371, 304] on button "SUBMIT" at bounding box center [395, 295] width 77 height 18
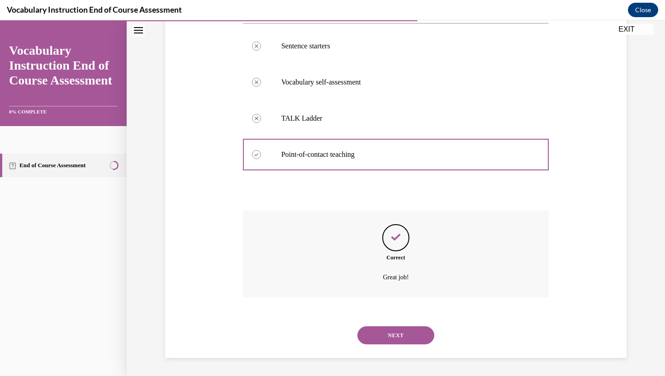
scroll to position [194, 0]
click at [366, 332] on button "NEXT" at bounding box center [395, 335] width 77 height 18
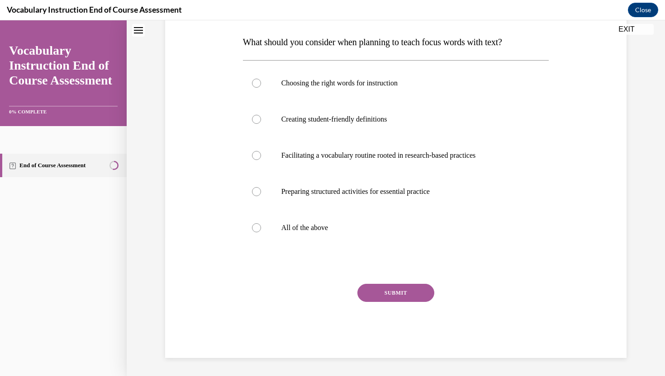
scroll to position [0, 0]
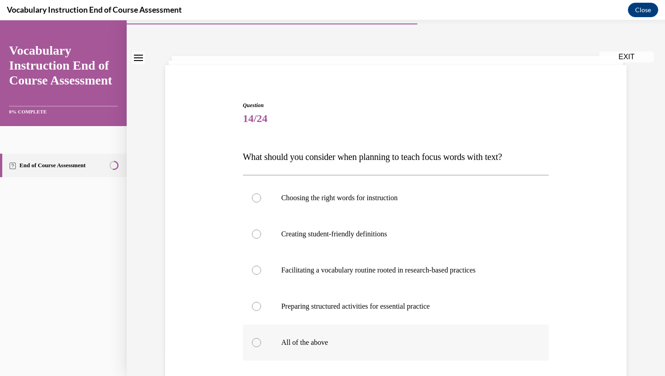
click at [290, 339] on p "All of the above" at bounding box center [403, 342] width 245 height 9
click at [261, 339] on input "All of the above" at bounding box center [256, 342] width 9 height 9
radio input "true"
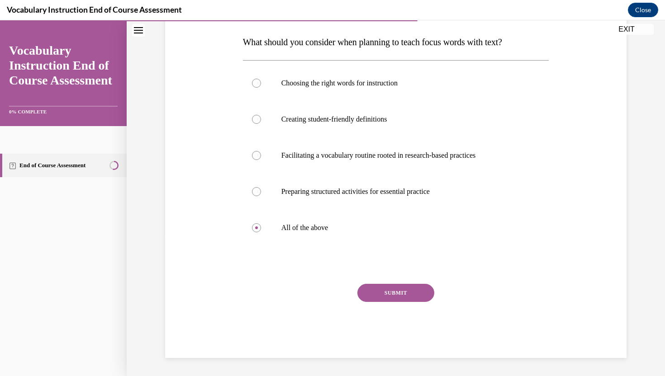
click at [383, 287] on button "SUBMIT" at bounding box center [395, 293] width 77 height 18
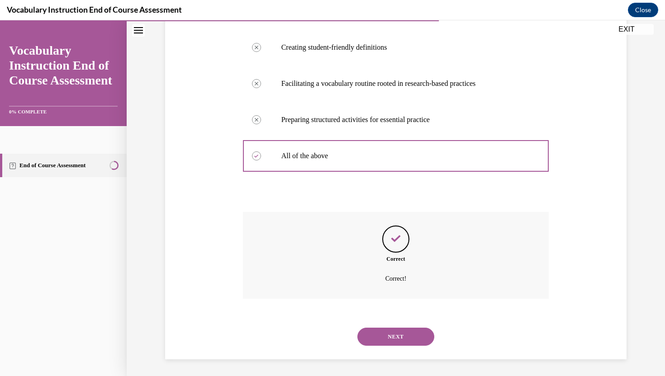
scroll to position [212, 0]
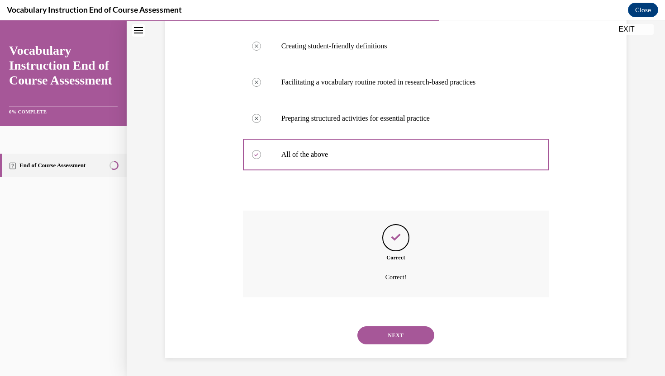
click at [390, 329] on button "NEXT" at bounding box center [395, 335] width 77 height 18
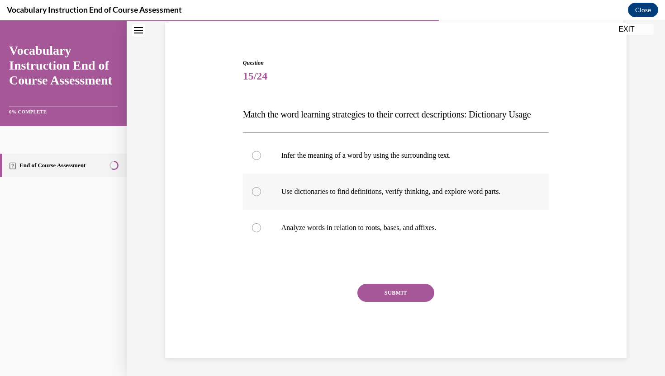
click at [345, 185] on label "Use dictionaries to find definitions, verify thinking, and explore word parts." at bounding box center [396, 192] width 306 height 36
click at [261, 187] on input "Use dictionaries to find definitions, verify thinking, and explore word parts." at bounding box center [256, 191] width 9 height 9
radio input "true"
click at [384, 298] on button "SUBMIT" at bounding box center [395, 293] width 77 height 18
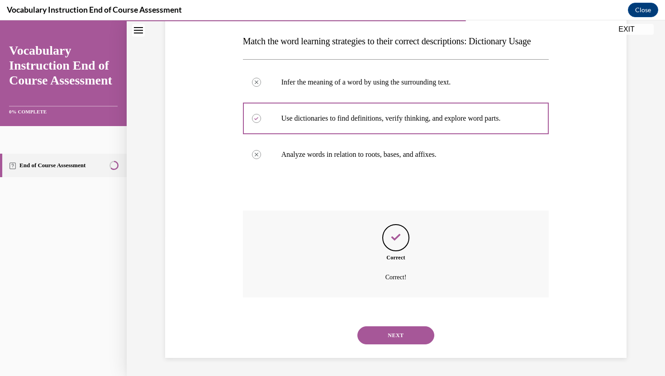
scroll to position [158, 0]
click at [379, 335] on button "NEXT" at bounding box center [395, 335] width 77 height 18
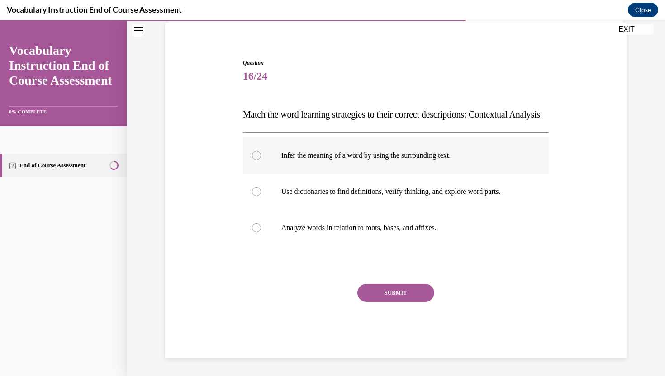
click at [375, 164] on label "Infer the meaning of a word by using the surrounding text." at bounding box center [396, 155] width 306 height 36
click at [261, 160] on input "Infer the meaning of a word by using the surrounding text." at bounding box center [256, 155] width 9 height 9
radio input "true"
click at [391, 294] on button "SUBMIT" at bounding box center [395, 293] width 77 height 18
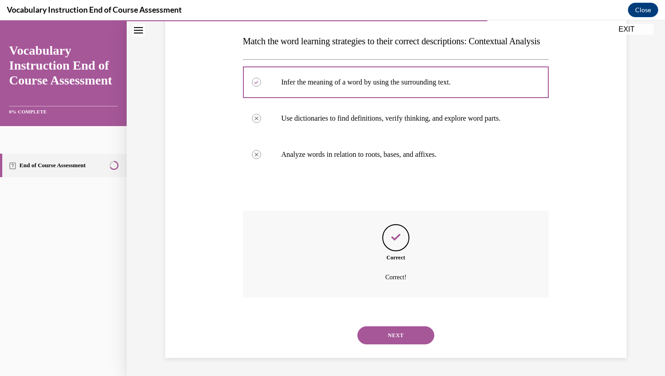
scroll to position [158, 0]
click at [392, 327] on button "NEXT" at bounding box center [395, 335] width 77 height 18
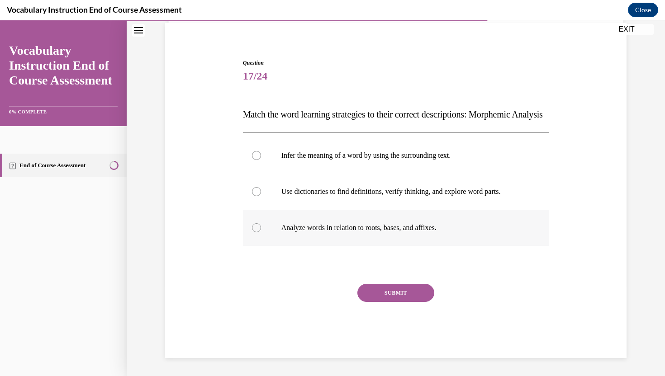
click at [391, 236] on label "Analyze words in relation to roots, bases, and affixes." at bounding box center [396, 228] width 306 height 36
click at [261, 232] on input "Analyze words in relation to roots, bases, and affixes." at bounding box center [256, 227] width 9 height 9
radio input "true"
click at [398, 297] on button "SUBMIT" at bounding box center [395, 293] width 77 height 18
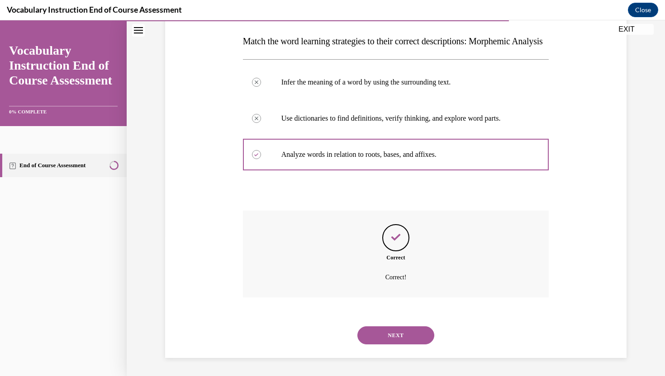
scroll to position [158, 0]
click at [397, 331] on button "NEXT" at bounding box center [395, 335] width 77 height 18
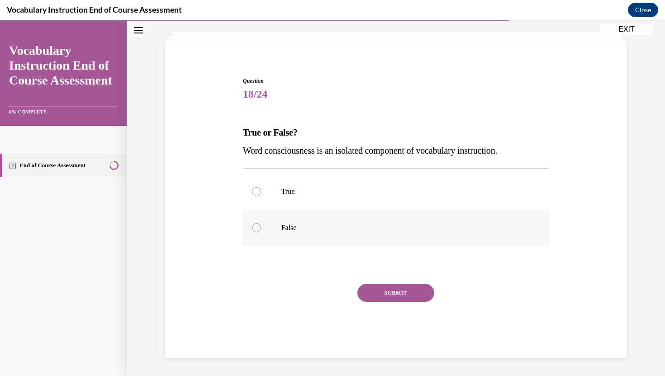
click at [349, 218] on label "False" at bounding box center [396, 228] width 306 height 36
click at [261, 223] on input "False" at bounding box center [256, 227] width 9 height 9
radio input "true"
click at [387, 283] on div "Question 18/24 True or False? Word consciousness is an isolated component of vo…" at bounding box center [396, 217] width 306 height 281
click at [385, 293] on button "SUBMIT" at bounding box center [395, 293] width 77 height 18
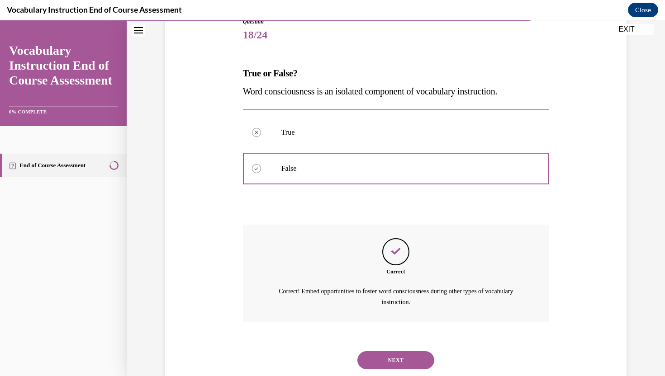
scroll to position [132, 0]
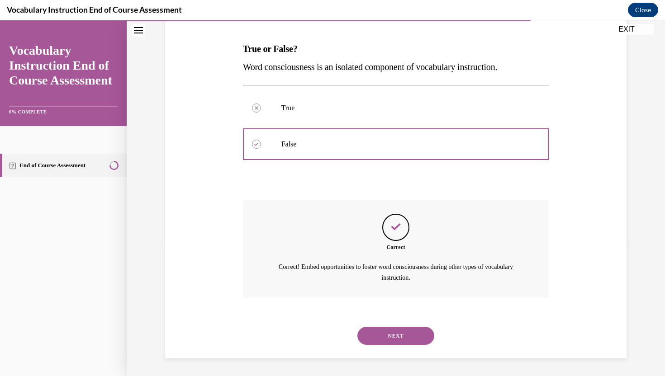
click at [392, 327] on button "NEXT" at bounding box center [395, 336] width 77 height 18
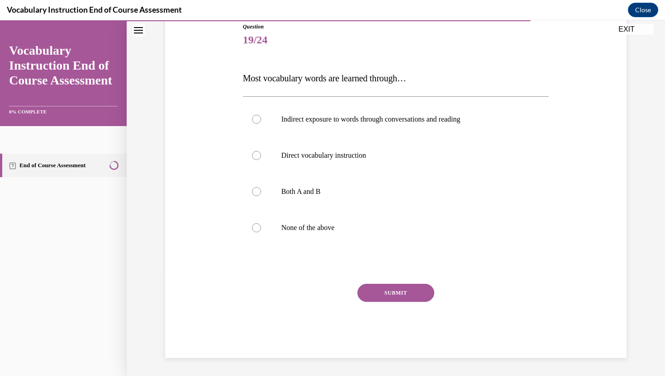
scroll to position [100, 0]
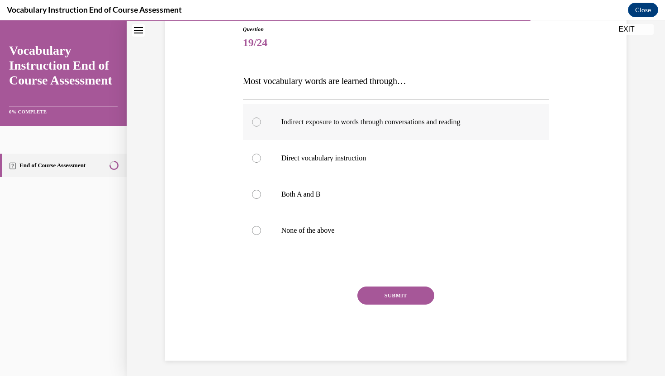
click at [321, 112] on label "Indirect exposure to words through conversations and reading" at bounding box center [396, 122] width 306 height 36
click at [261, 118] on input "Indirect exposure to words through conversations and reading" at bounding box center [256, 122] width 9 height 9
radio input "true"
click at [383, 303] on button "SUBMIT" at bounding box center [395, 296] width 77 height 18
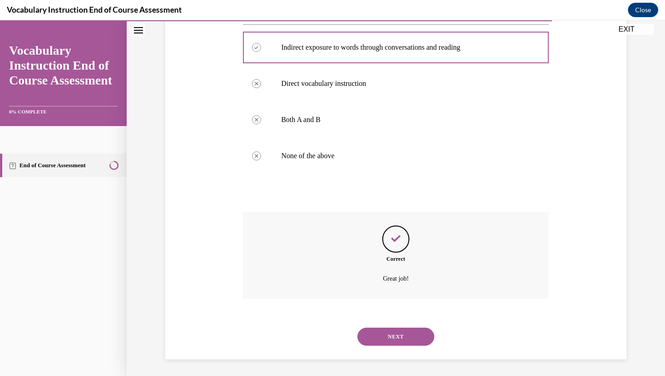
scroll to position [176, 0]
click at [379, 334] on button "NEXT" at bounding box center [395, 335] width 77 height 18
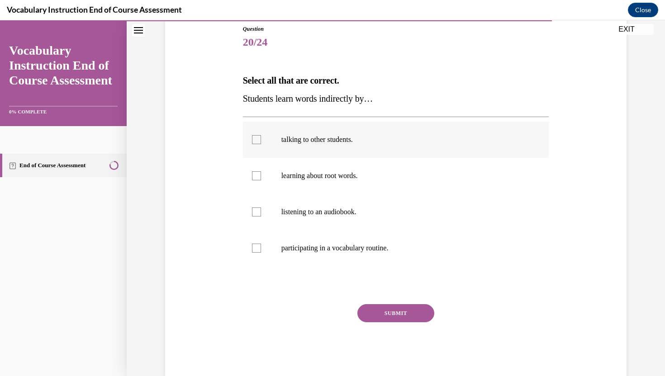
click at [301, 139] on p "talking to other students." at bounding box center [403, 139] width 245 height 9
click at [261, 139] on input "talking to other students." at bounding box center [256, 139] width 9 height 9
checkbox input "true"
click at [324, 220] on label "listening to an audiobook." at bounding box center [396, 212] width 306 height 36
click at [261, 217] on input "listening to an audiobook." at bounding box center [256, 212] width 9 height 9
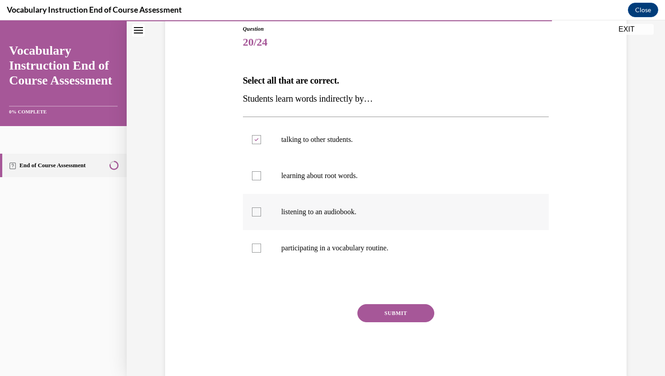
checkbox input "true"
click at [377, 311] on button "SUBMIT" at bounding box center [395, 313] width 77 height 18
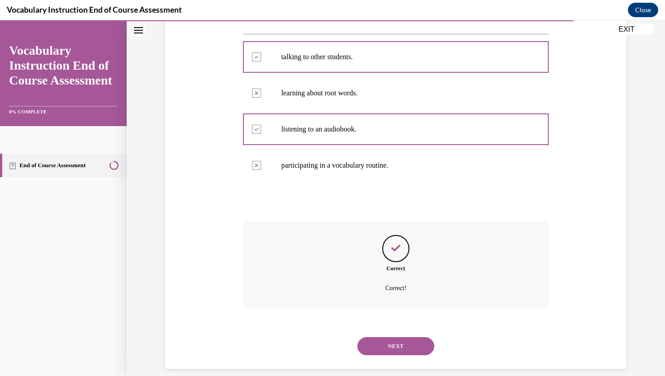
scroll to position [194, 0]
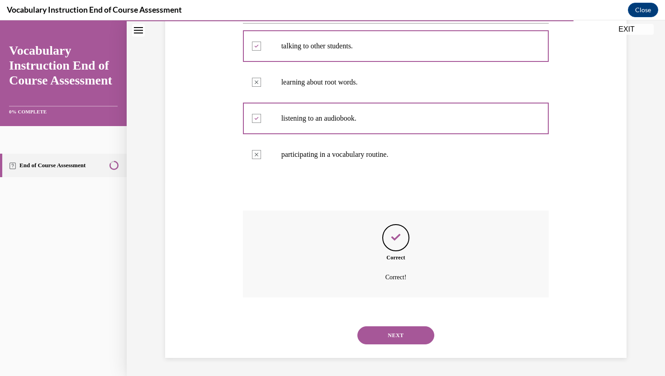
click at [384, 338] on button "NEXT" at bounding box center [395, 335] width 77 height 18
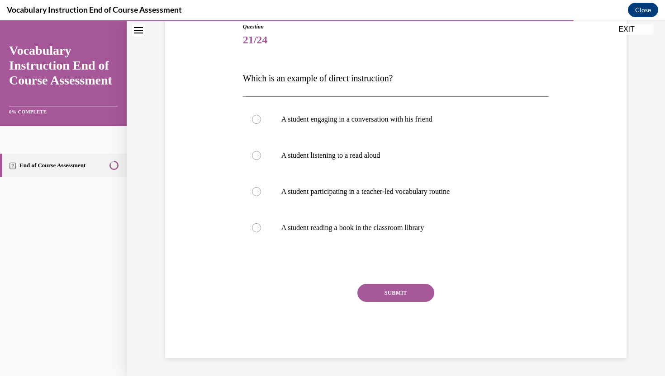
scroll to position [100, 0]
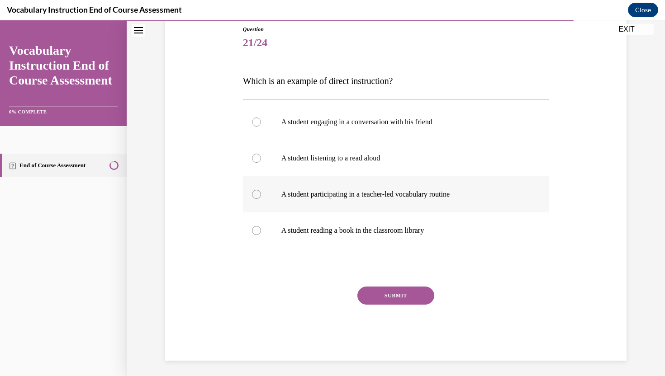
click at [294, 190] on p "A student participating in a teacher-led vocabulary routine" at bounding box center [403, 194] width 245 height 9
click at [261, 190] on input "A student participating in a teacher-led vocabulary routine" at bounding box center [256, 194] width 9 height 9
radio input "true"
click at [368, 294] on button "SUBMIT" at bounding box center [395, 296] width 77 height 18
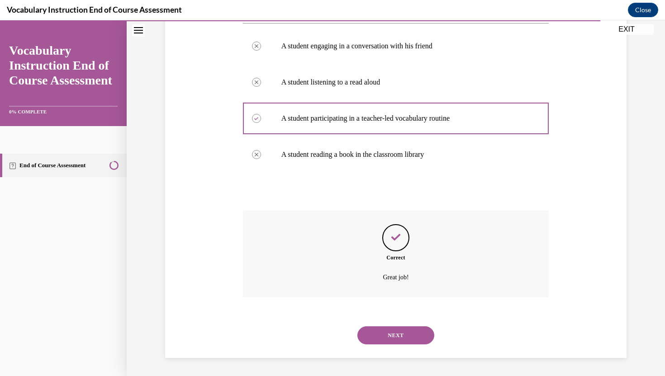
click at [412, 333] on button "NEXT" at bounding box center [395, 335] width 77 height 18
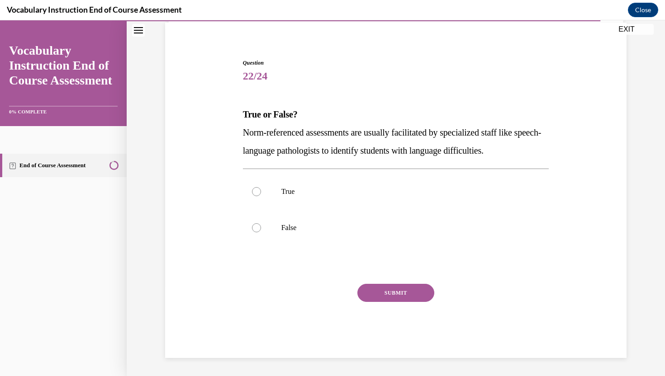
scroll to position [67, 0]
click at [351, 190] on p "True" at bounding box center [403, 191] width 245 height 9
click at [261, 190] on input "True" at bounding box center [256, 191] width 9 height 9
radio input "true"
click at [389, 297] on button "SUBMIT" at bounding box center [395, 293] width 77 height 18
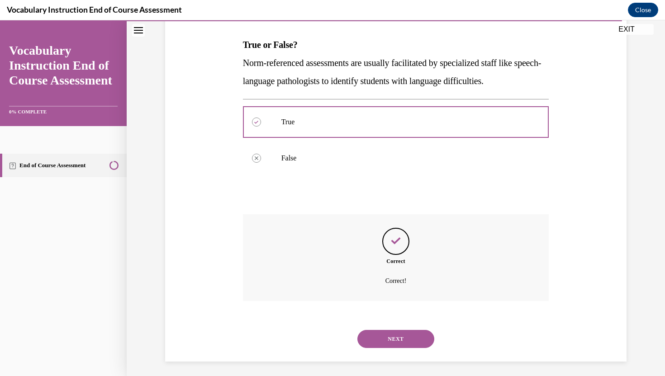
scroll to position [140, 0]
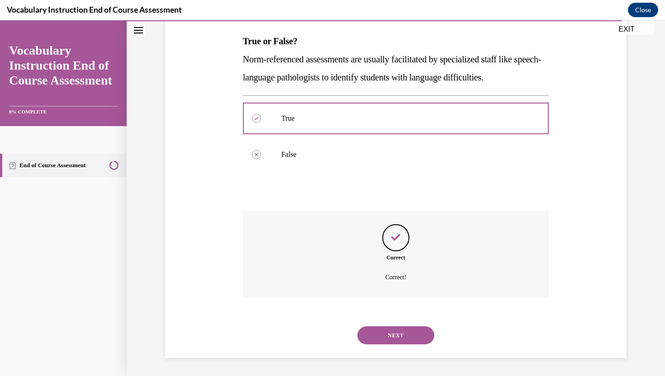
click at [390, 336] on button "NEXT" at bounding box center [395, 335] width 77 height 18
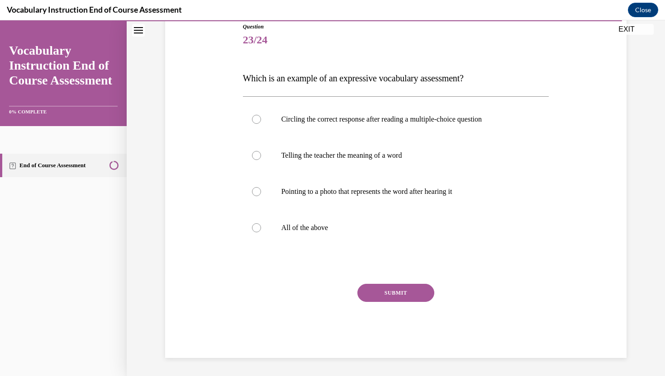
scroll to position [100, 0]
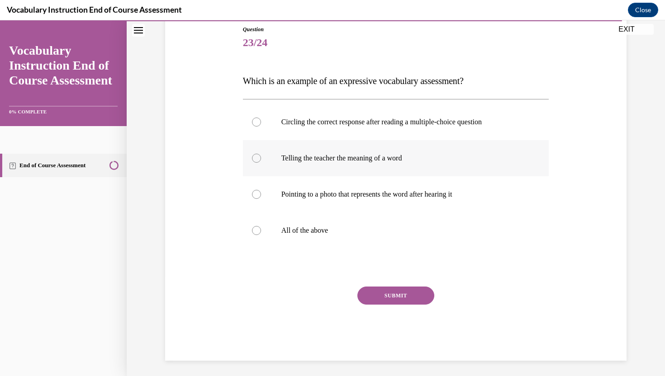
click at [396, 166] on label "Telling the teacher the meaning of a word" at bounding box center [396, 158] width 306 height 36
click at [261, 163] on input "Telling the teacher the meaning of a word" at bounding box center [256, 158] width 9 height 9
radio input "true"
click at [414, 293] on button "SUBMIT" at bounding box center [395, 296] width 77 height 18
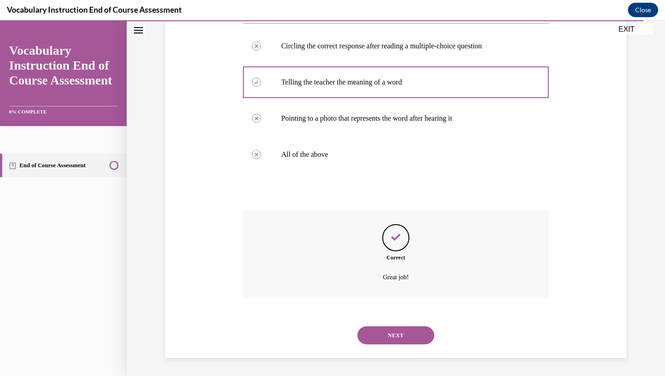
click at [420, 336] on button "NEXT" at bounding box center [395, 335] width 77 height 18
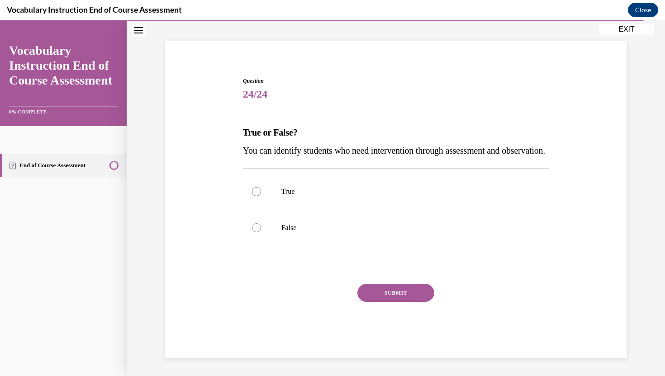
scroll to position [67, 0]
click at [336, 190] on p "True" at bounding box center [403, 191] width 245 height 9
click at [261, 190] on input "True" at bounding box center [256, 191] width 9 height 9
radio input "true"
click at [401, 295] on button "SUBMIT" at bounding box center [395, 293] width 77 height 18
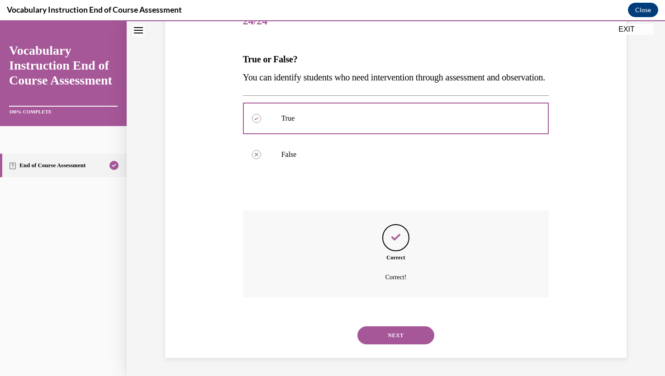
scroll to position [140, 0]
click at [398, 333] on button "NEXT" at bounding box center [395, 335] width 77 height 18
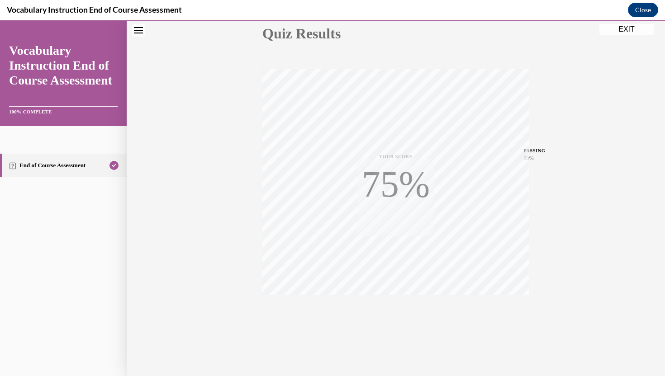
scroll to position [108, 0]
